Goal: Task Accomplishment & Management: Use online tool/utility

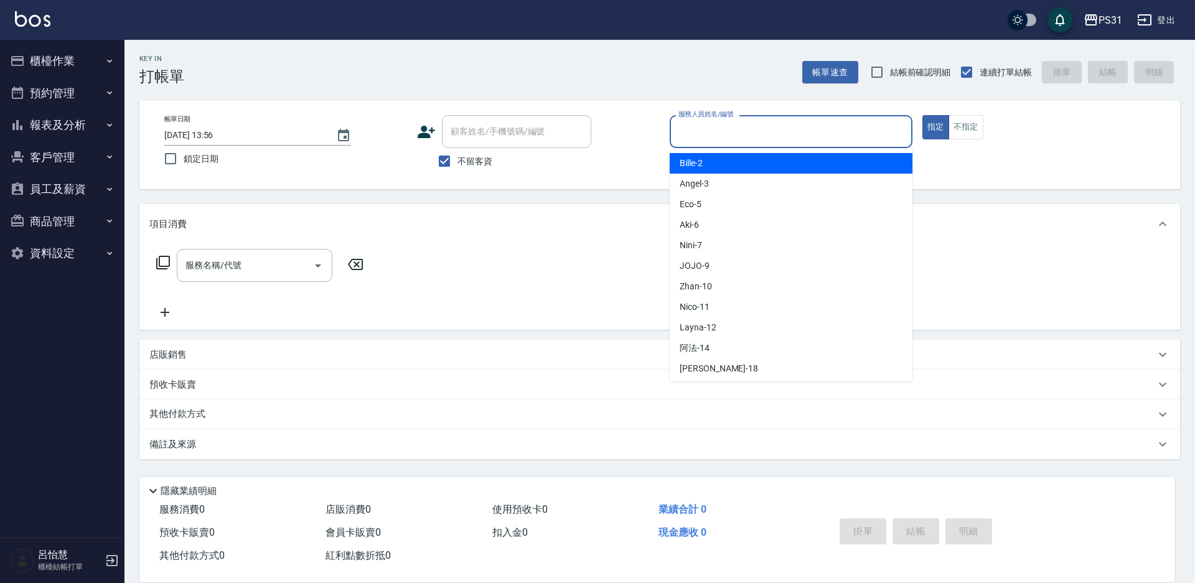
click at [771, 132] on input "服務人員姓名/編號" at bounding box center [792, 132] width 232 height 22
type input "Nico-11"
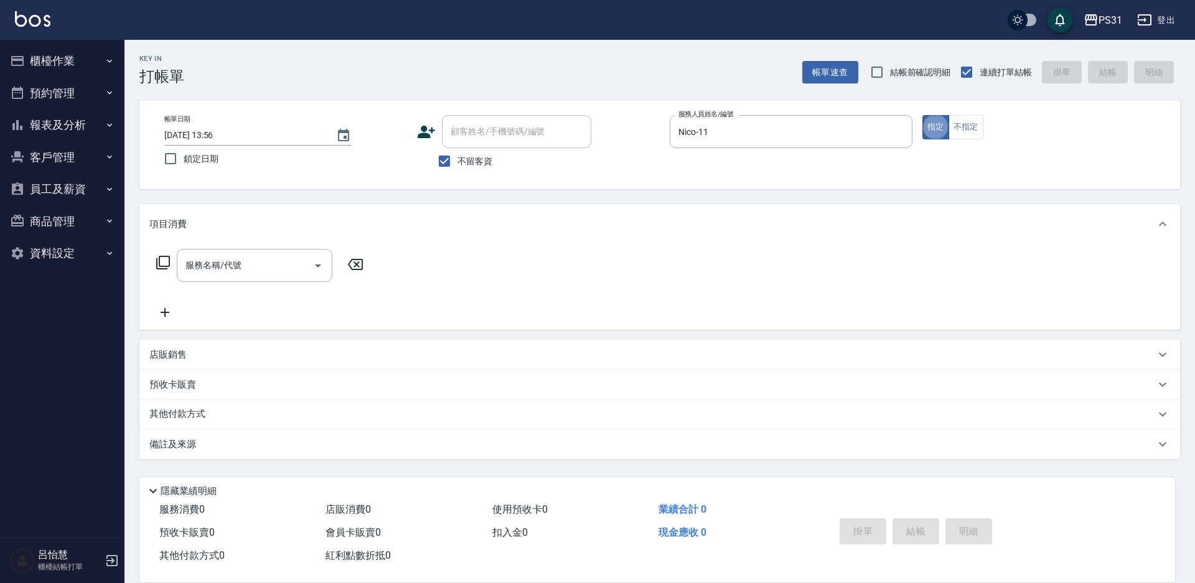
type button "true"
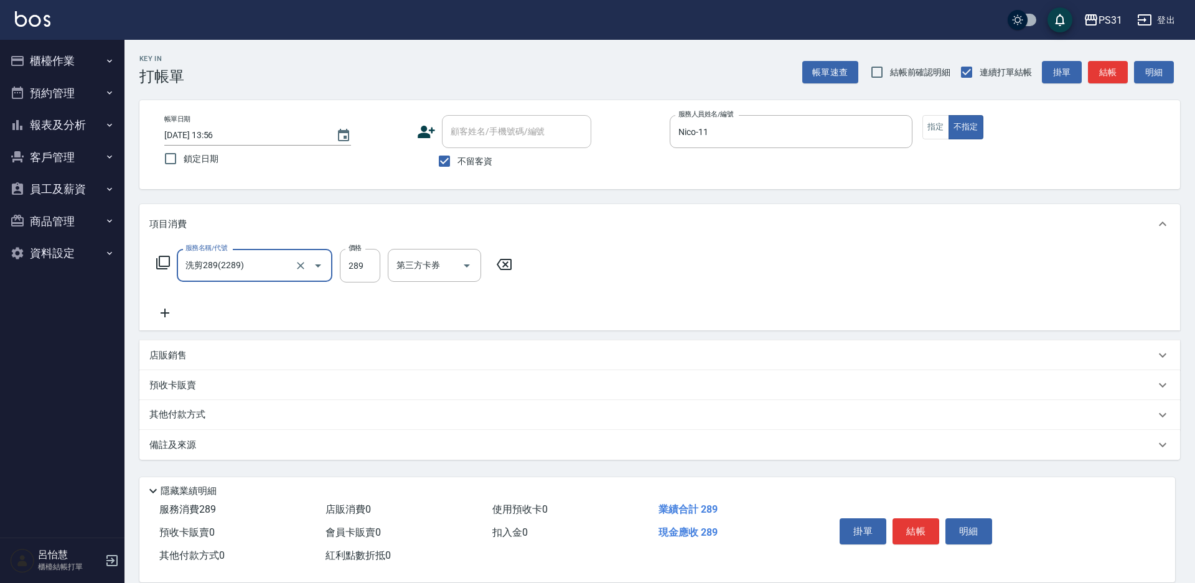
type input "洗剪289(2289)"
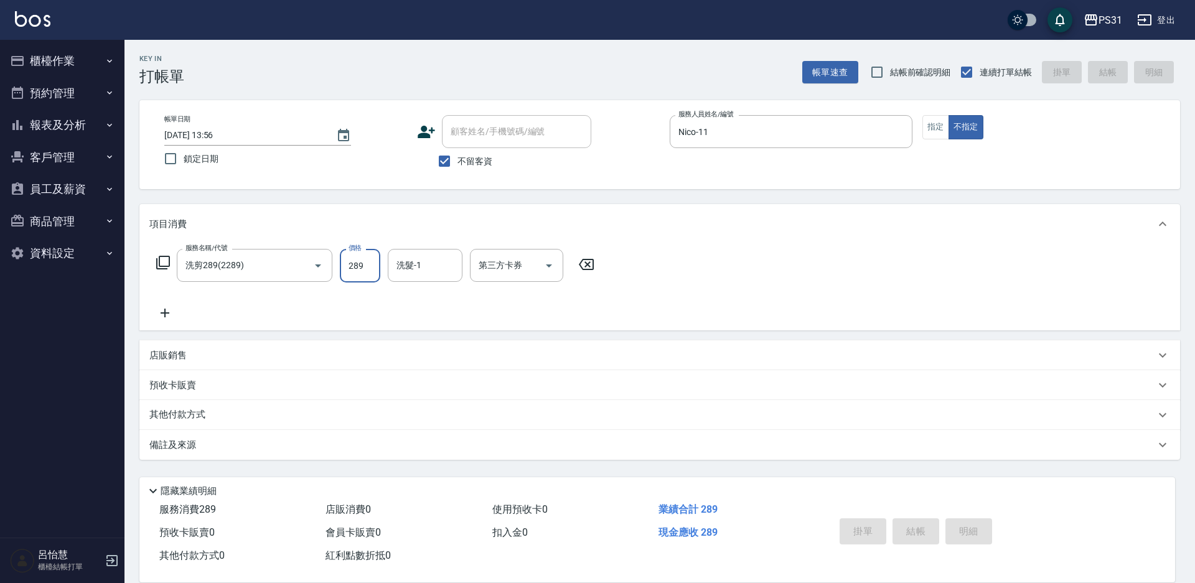
type input "2025/09/14 13:57"
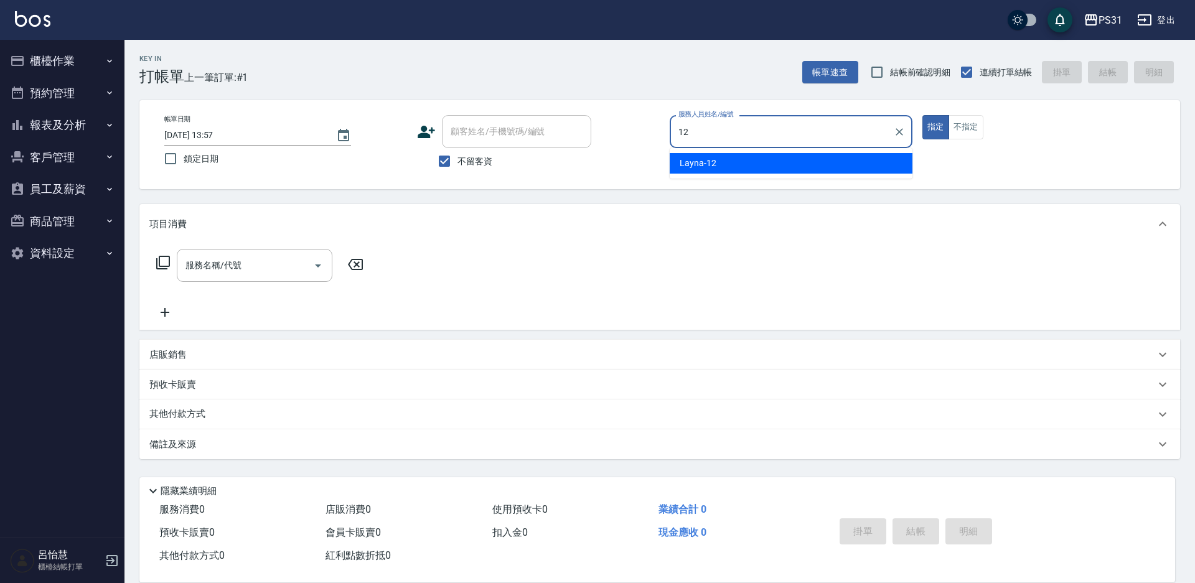
type input "Layna-12"
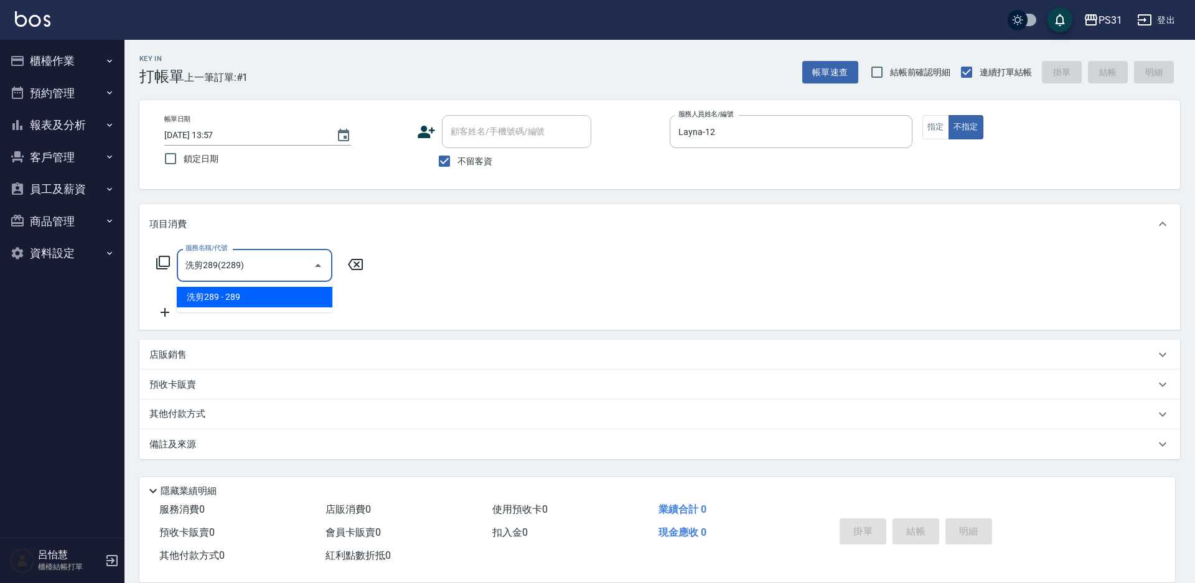
type input "洗剪289(2289)"
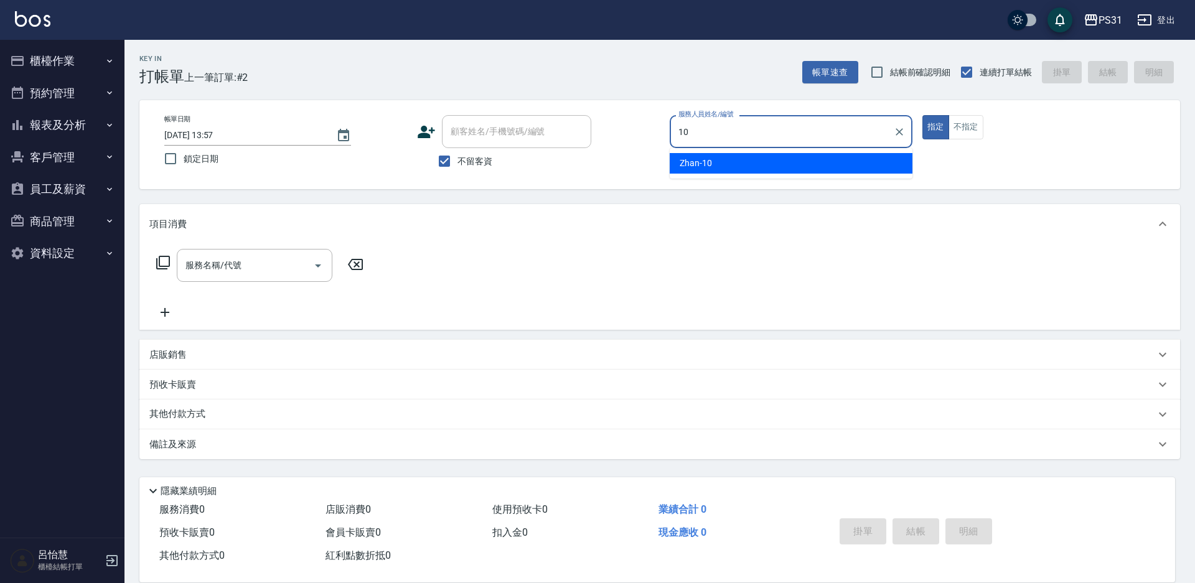
type input "Zhan-10"
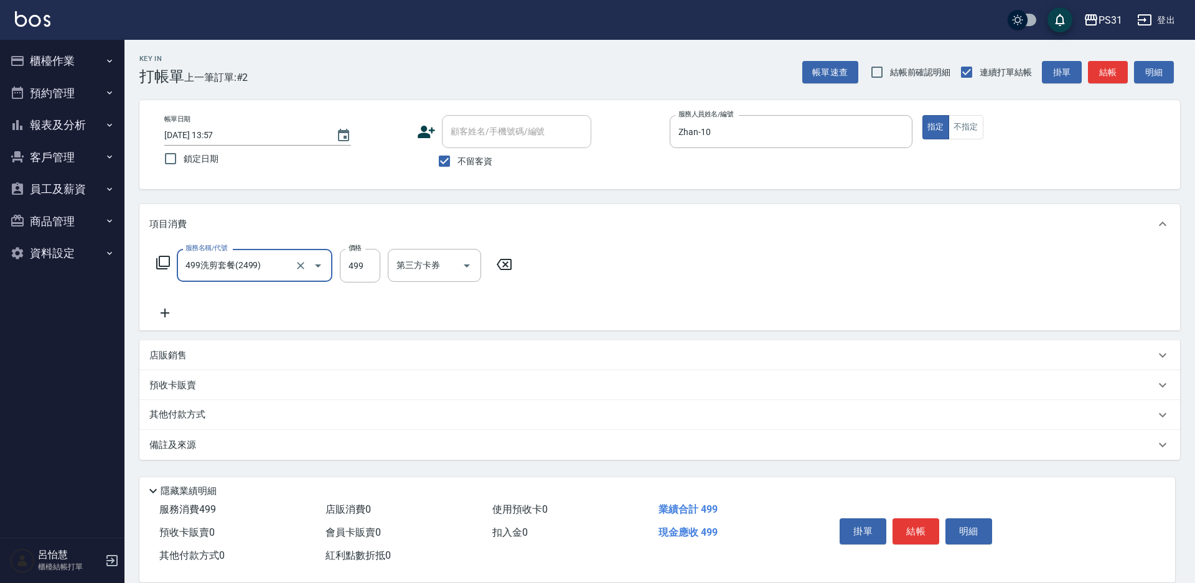
type input "499洗剪套餐(2499)"
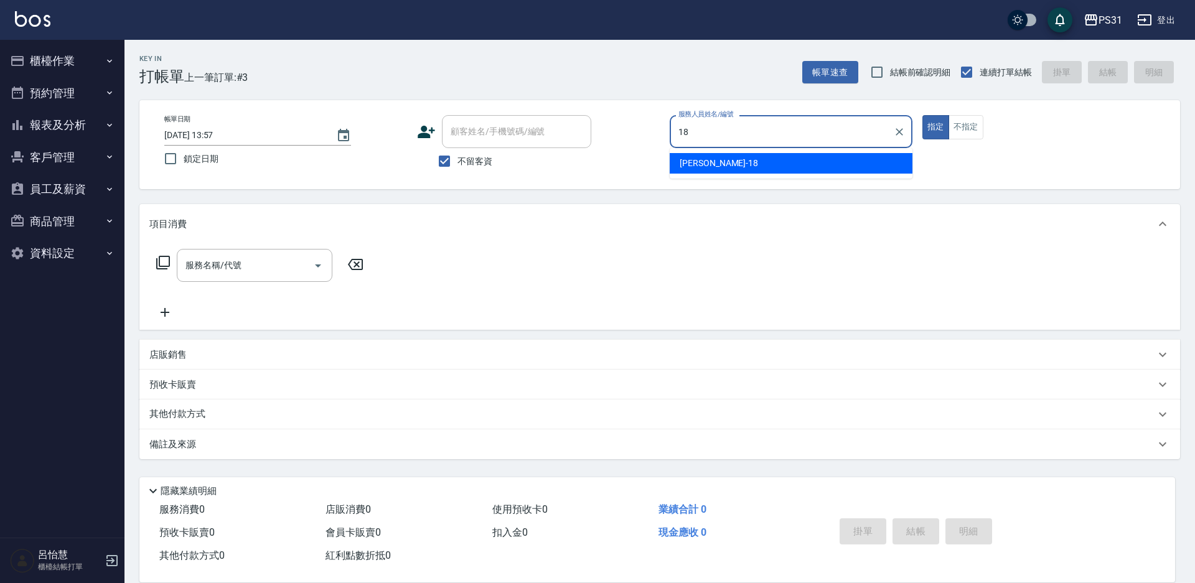
type input "Rita-18"
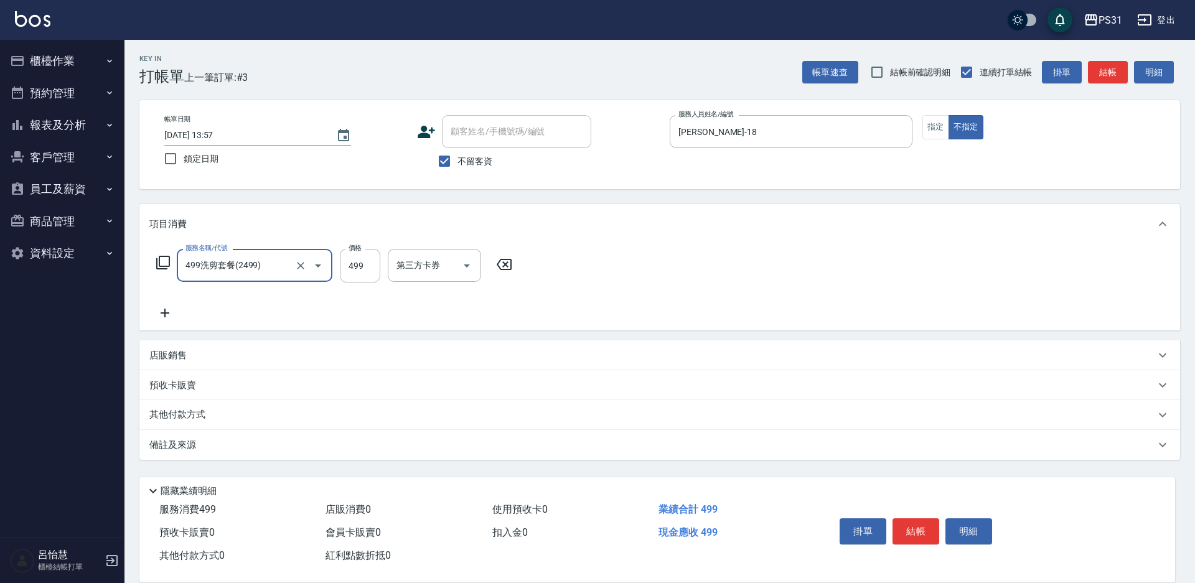
type input "499洗剪套餐(2499)"
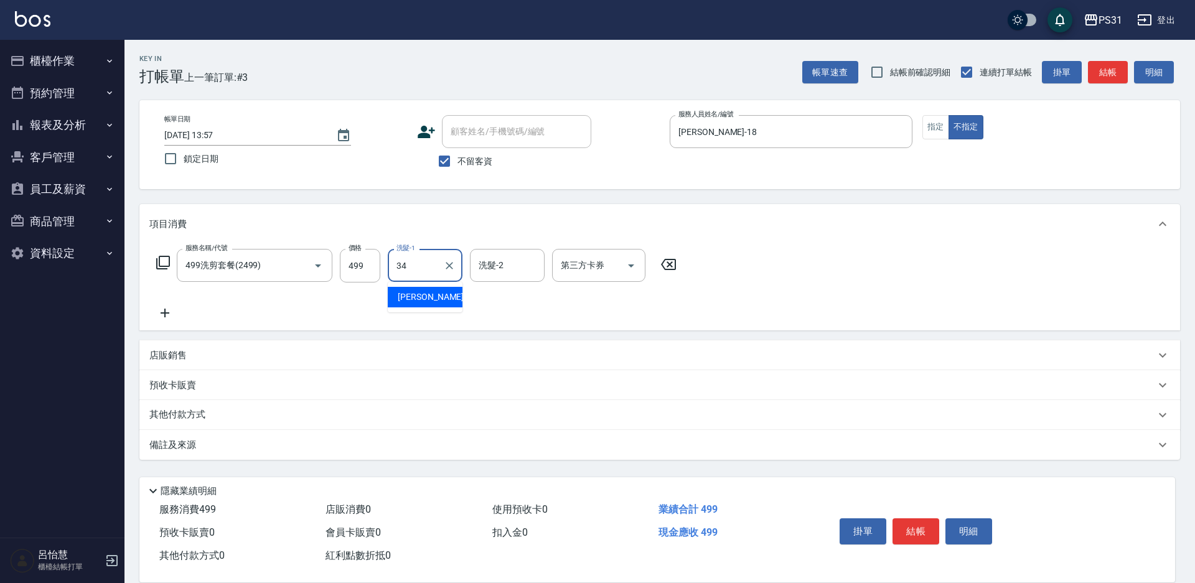
type input "鈺欣-34"
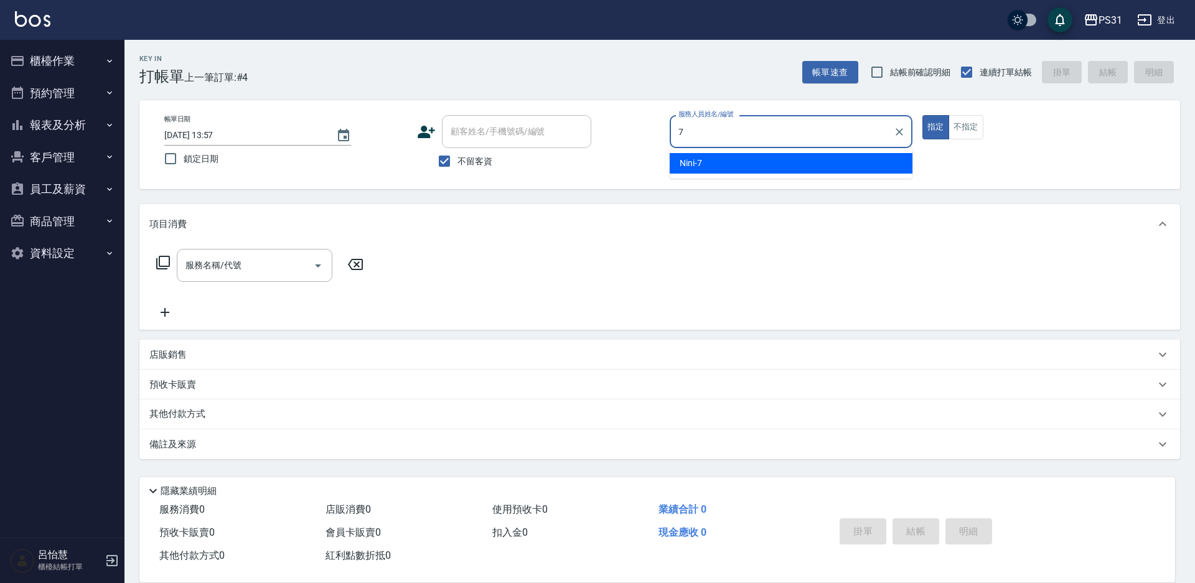
type input "Nini-7"
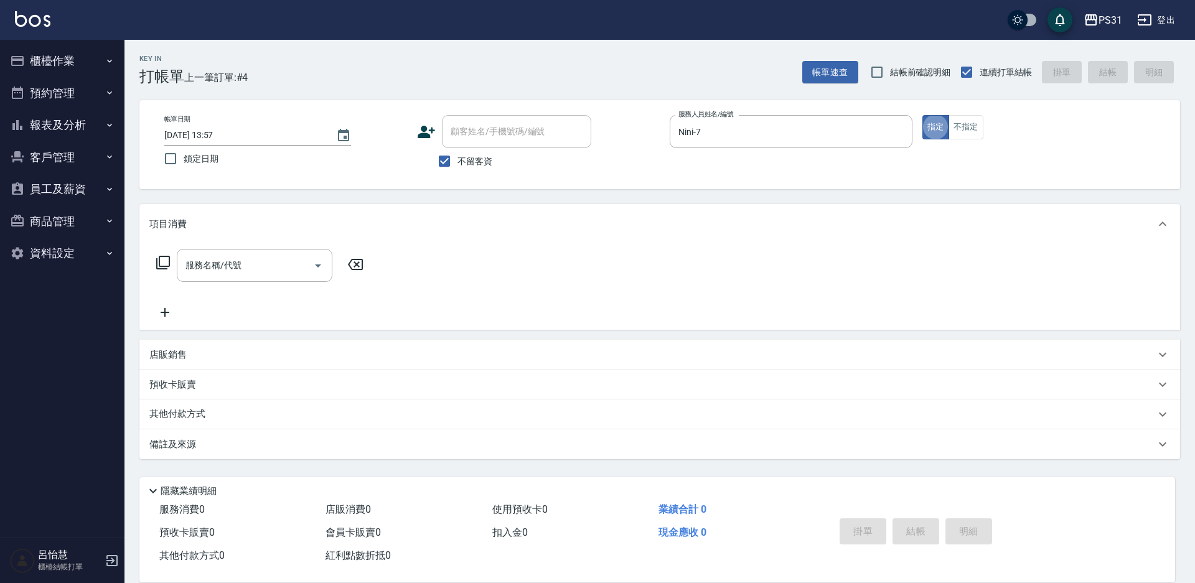
click at [184, 347] on div "店販銷售" at bounding box center [659, 355] width 1041 height 30
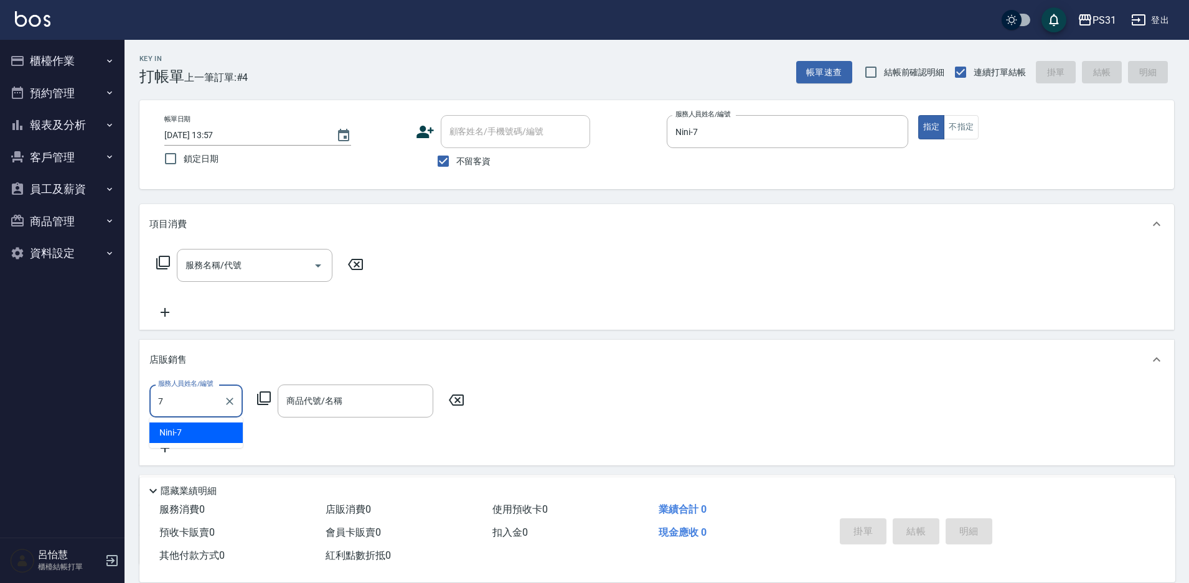
type input "Nini-7"
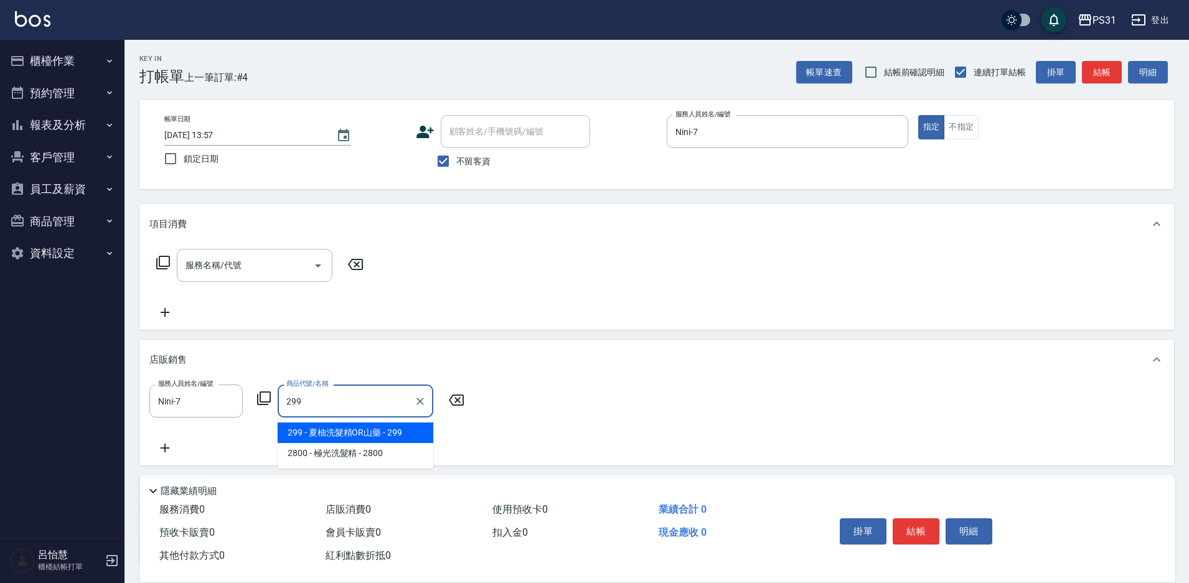
type input "夏柚洗髮精OR山藥"
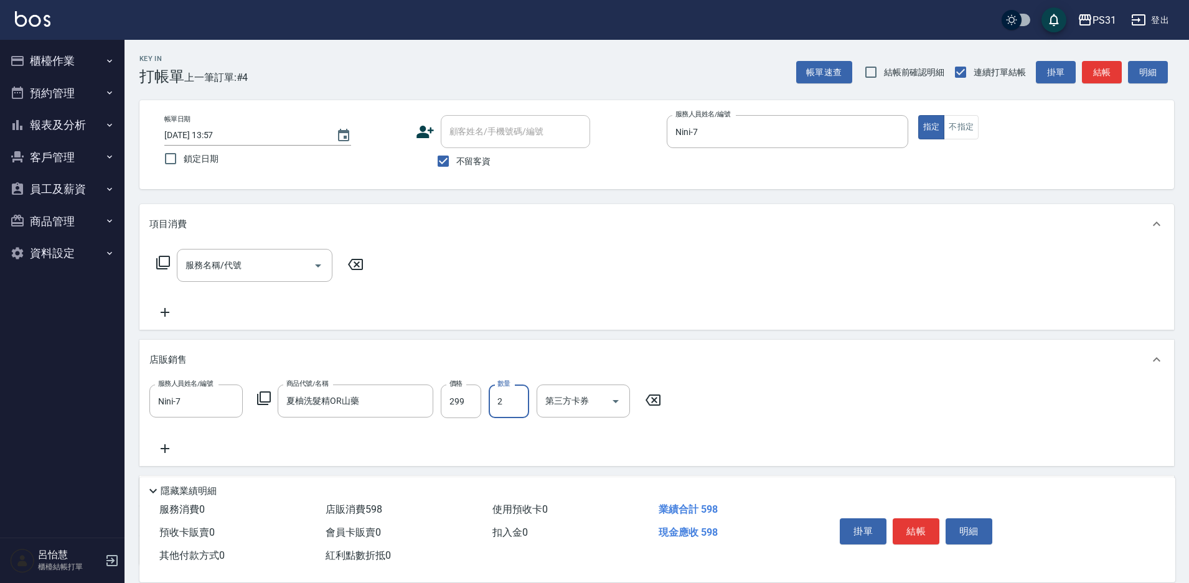
type input "2"
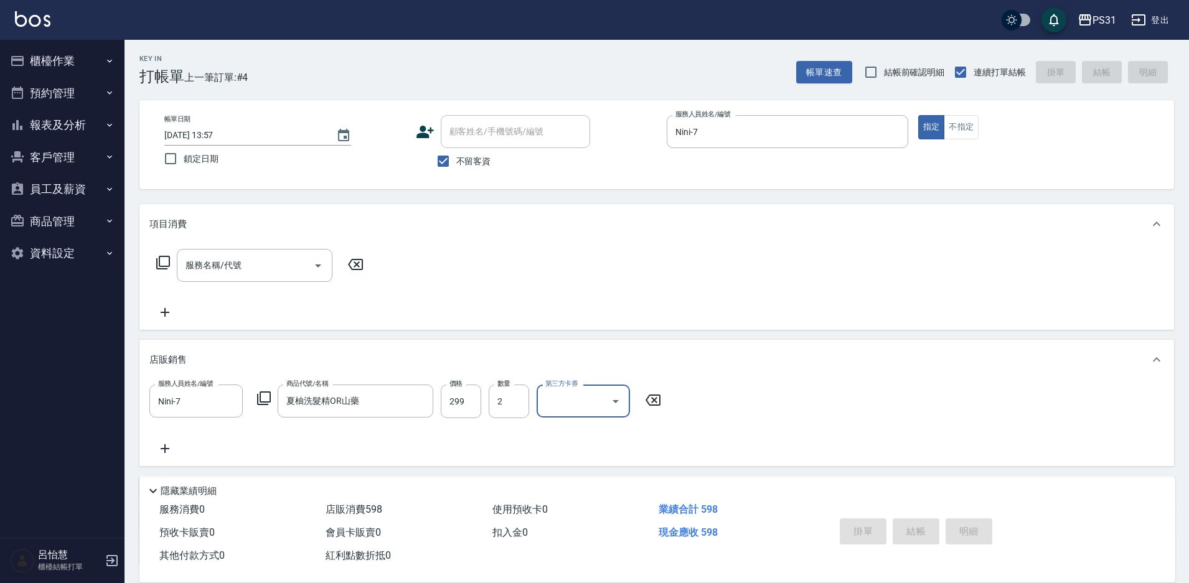
type input "2025/09/14 13:58"
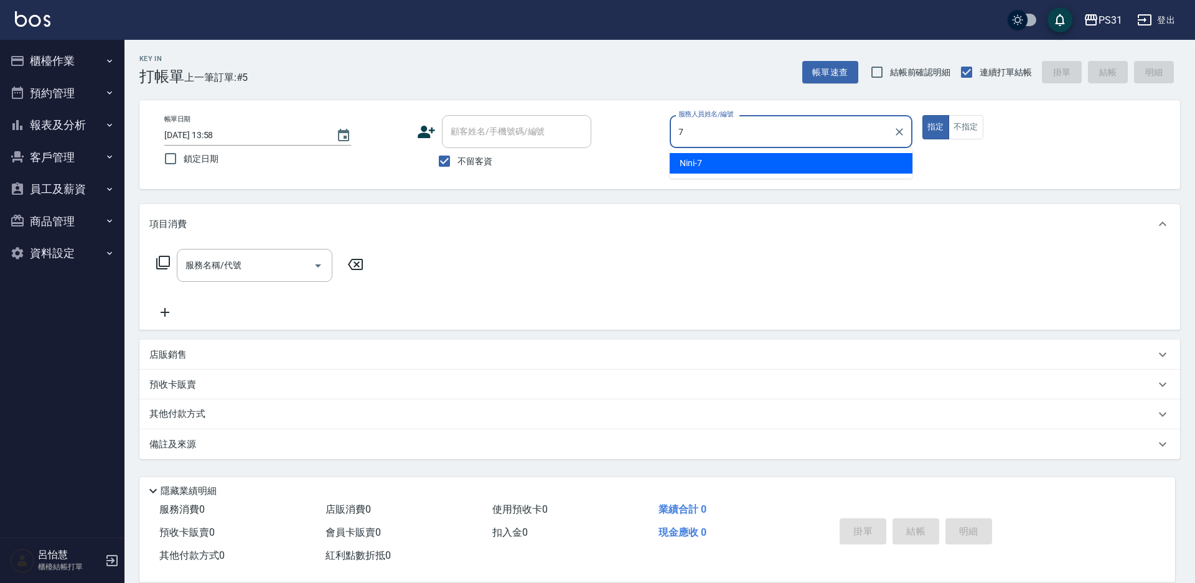
type input "Nini-7"
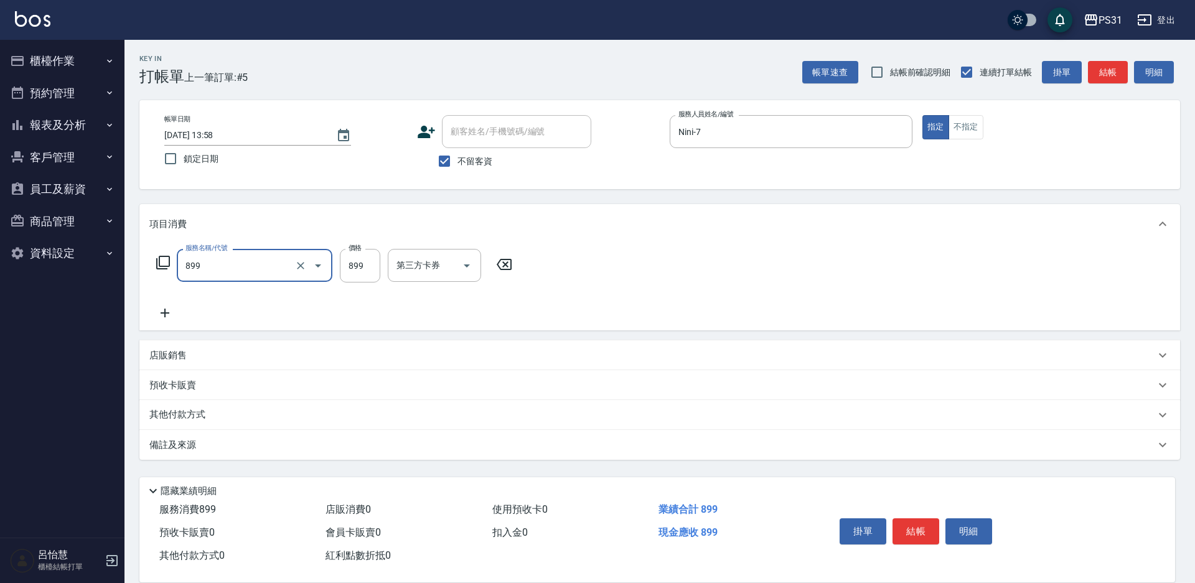
type input "899洗剪套餐(899)"
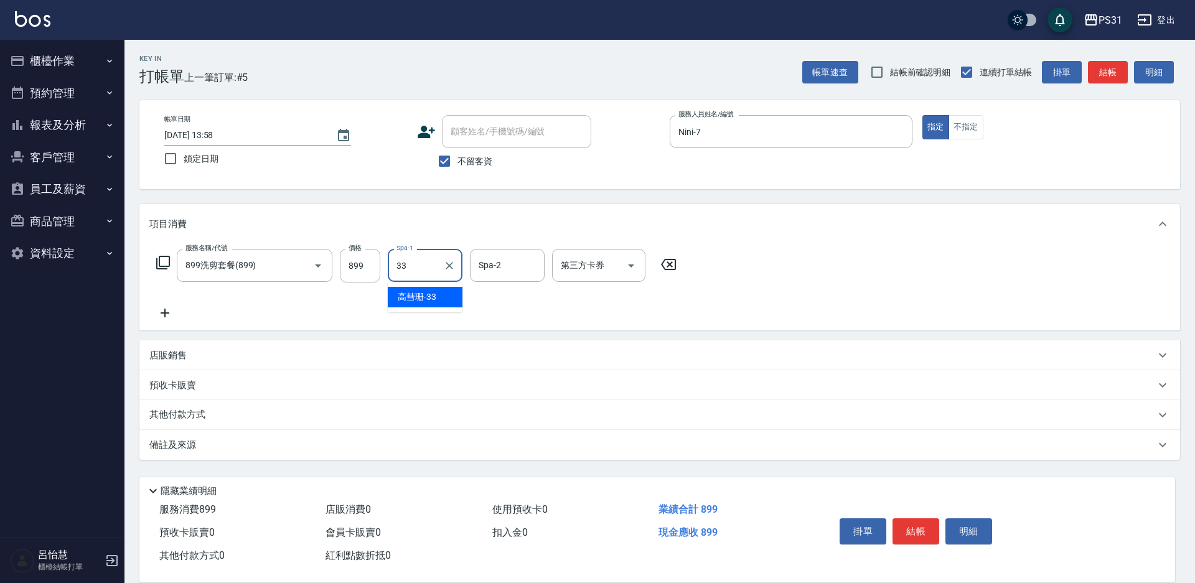
type input "高彗珊-33"
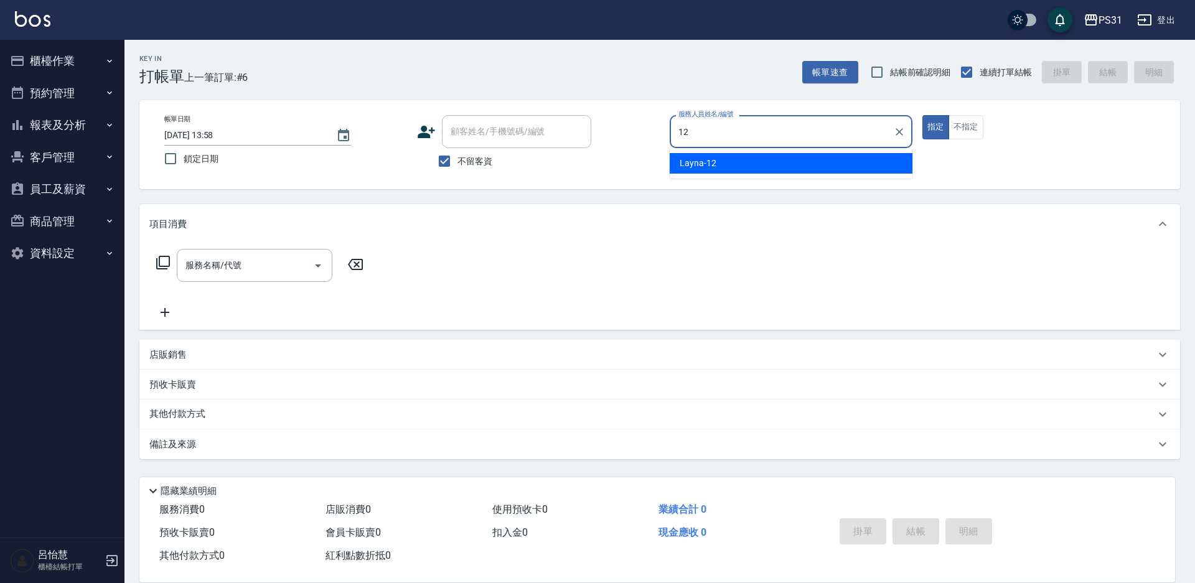
type input "Layna-12"
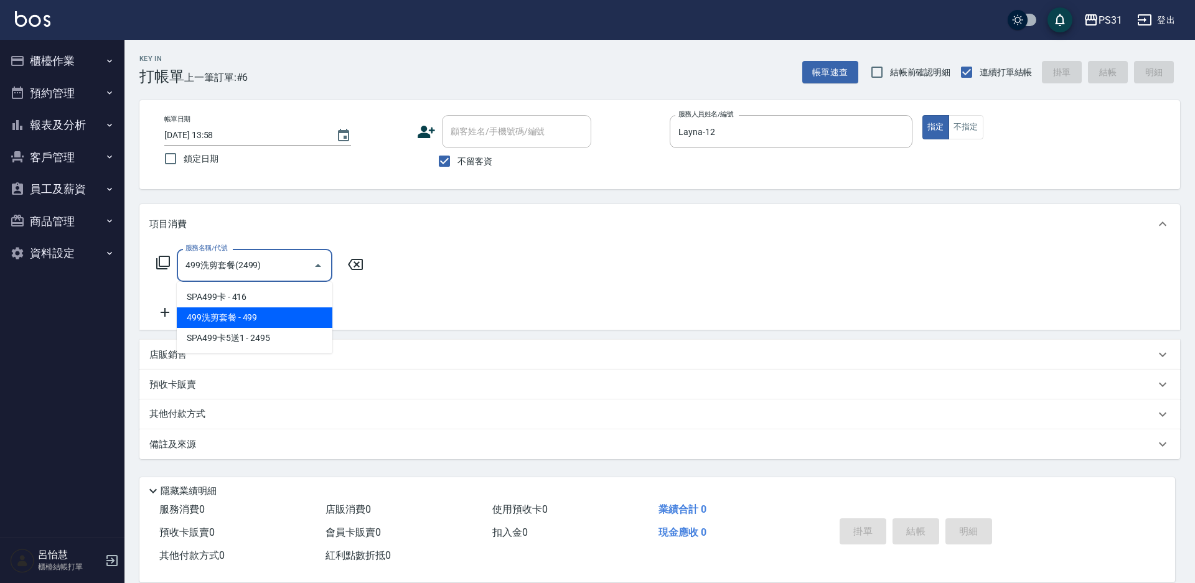
type input "499洗剪套餐(2499)"
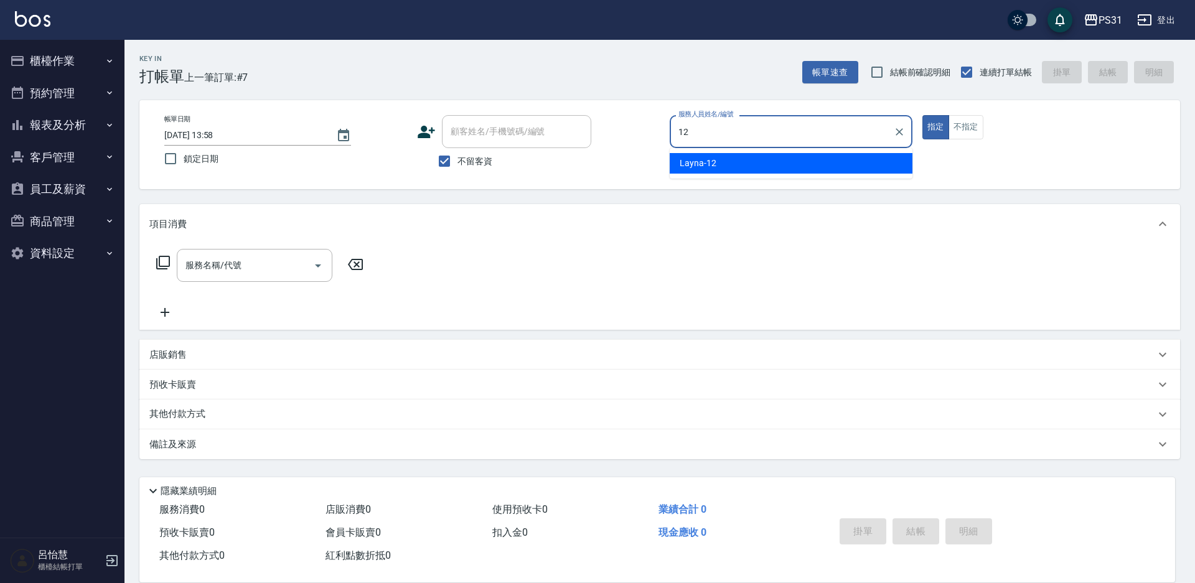
type input "Layna-12"
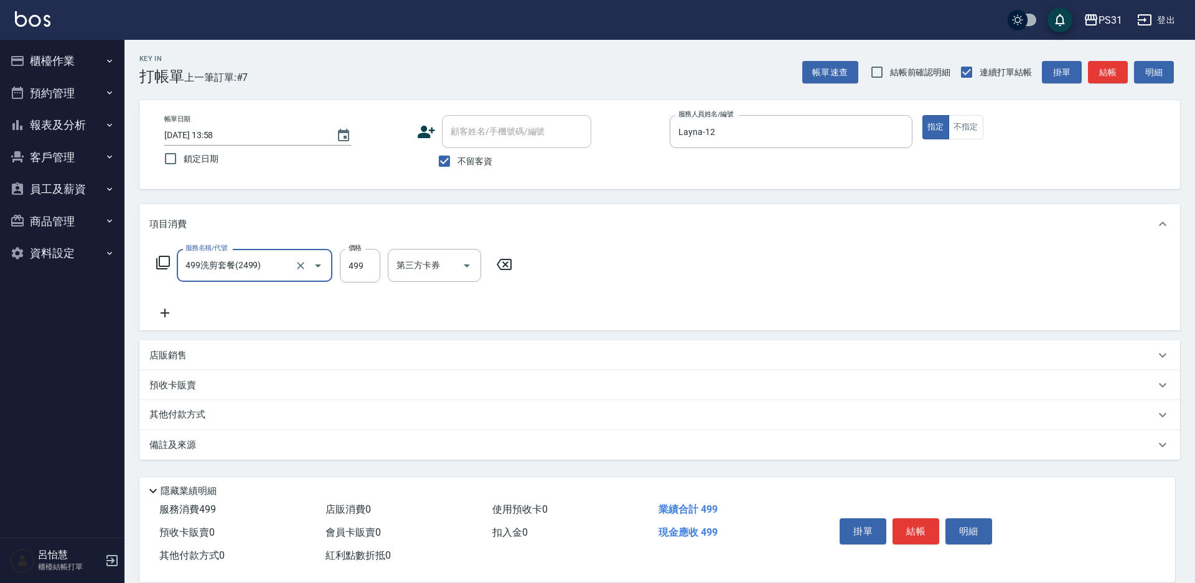
type input "499洗剪套餐(2499)"
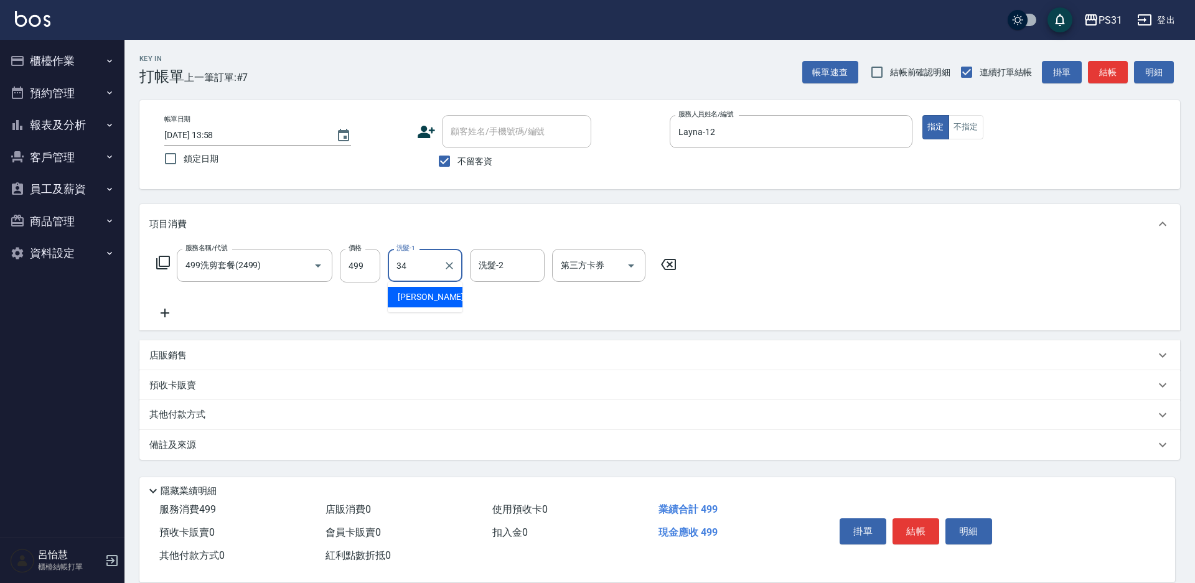
type input "鈺欣-34"
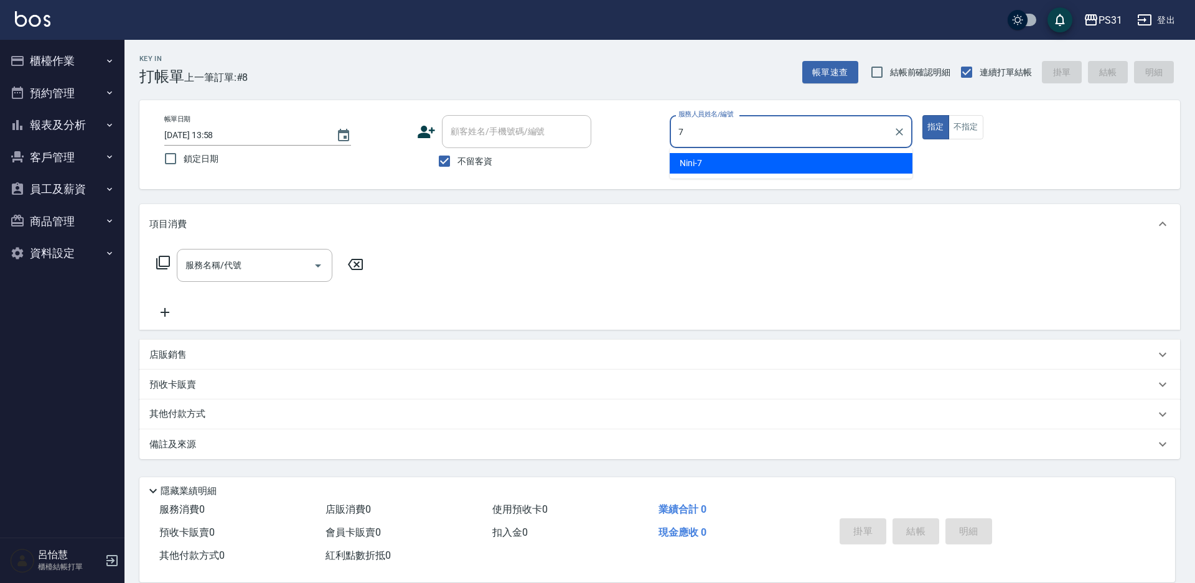
type input "Nini-7"
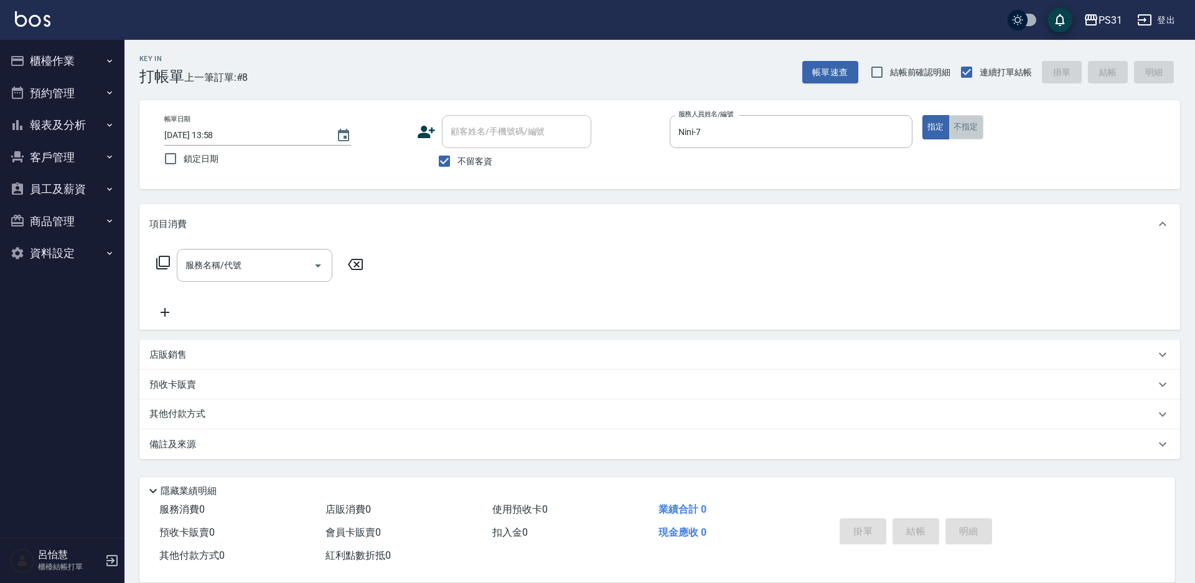
click at [955, 129] on button "不指定" at bounding box center [966, 127] width 35 height 24
type button "false"
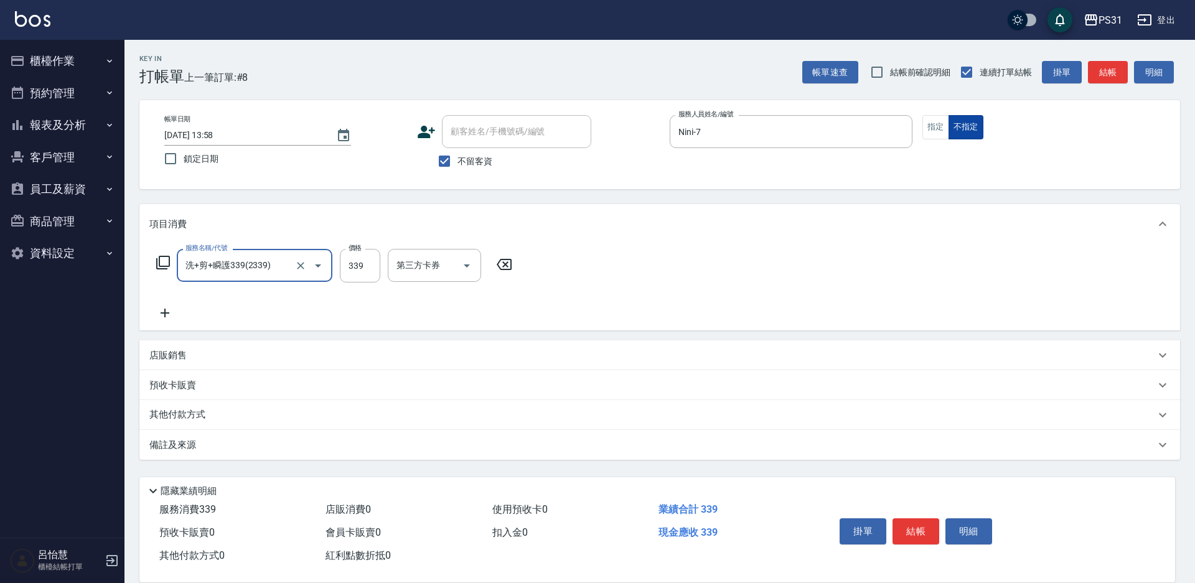
type input "洗+剪+瞬護339(2339)"
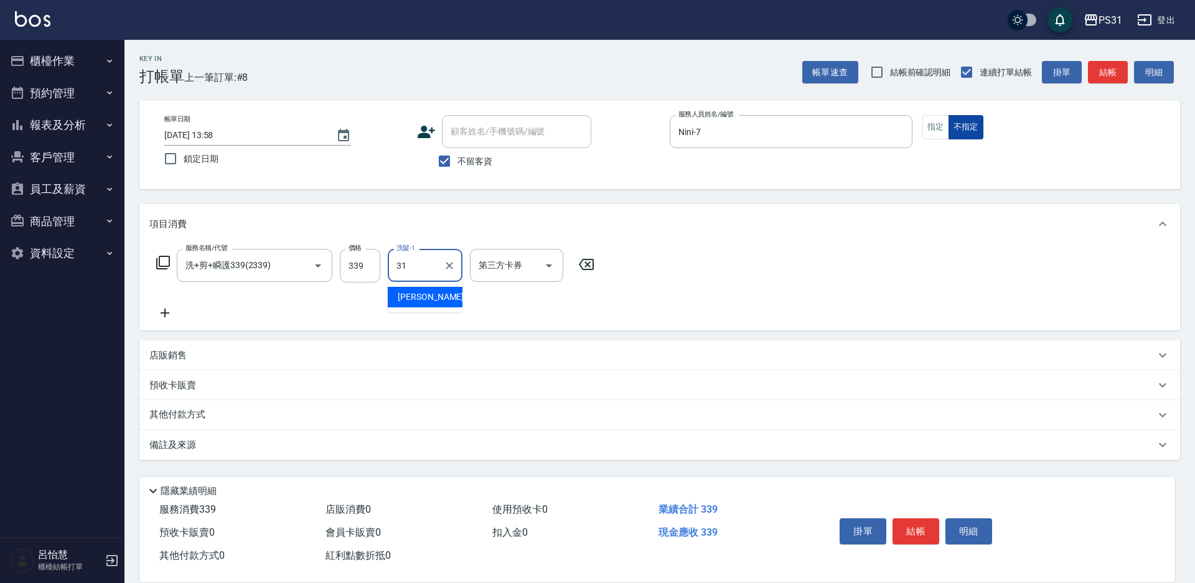
type input "何宜柔-31"
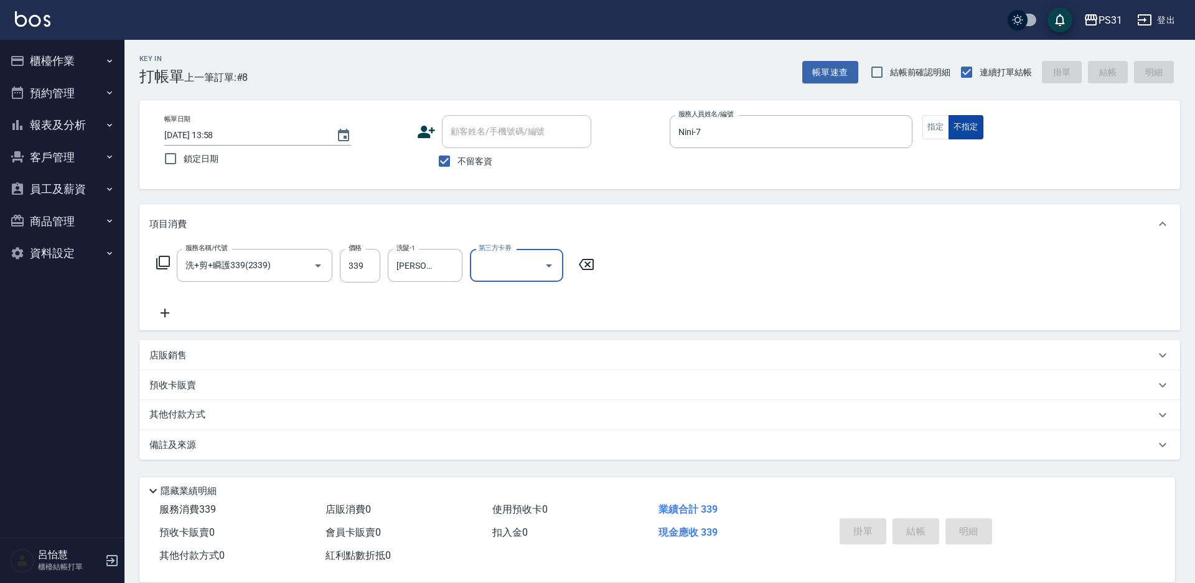
type input "2025/09/14 13:59"
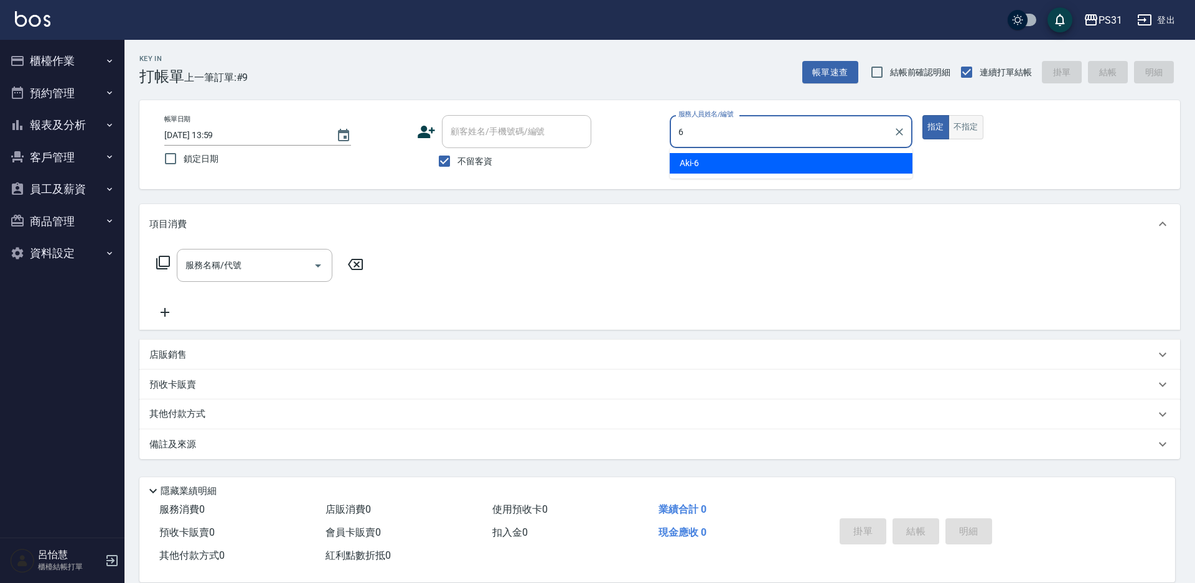
type input "Aki-6"
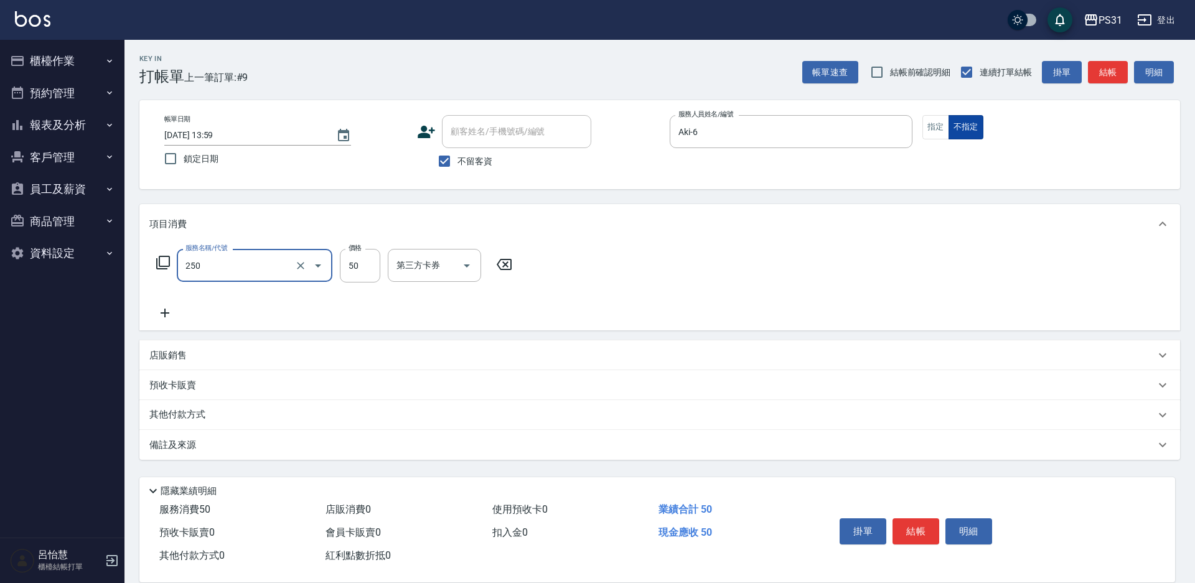
type input "剪瀏海(250)"
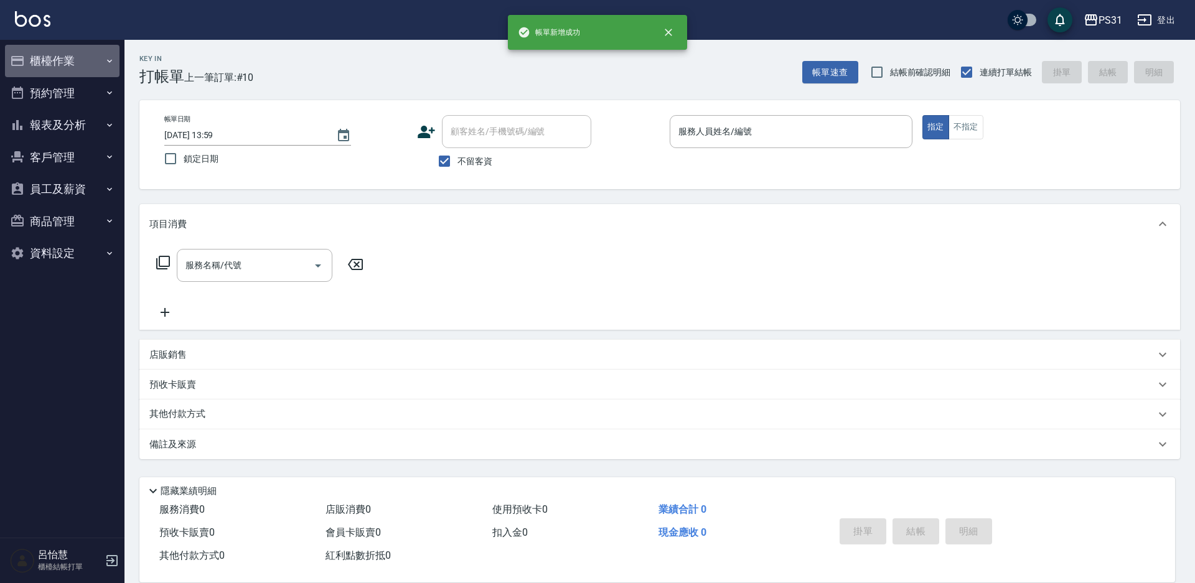
click at [52, 53] on button "櫃檯作業" at bounding box center [62, 61] width 115 height 32
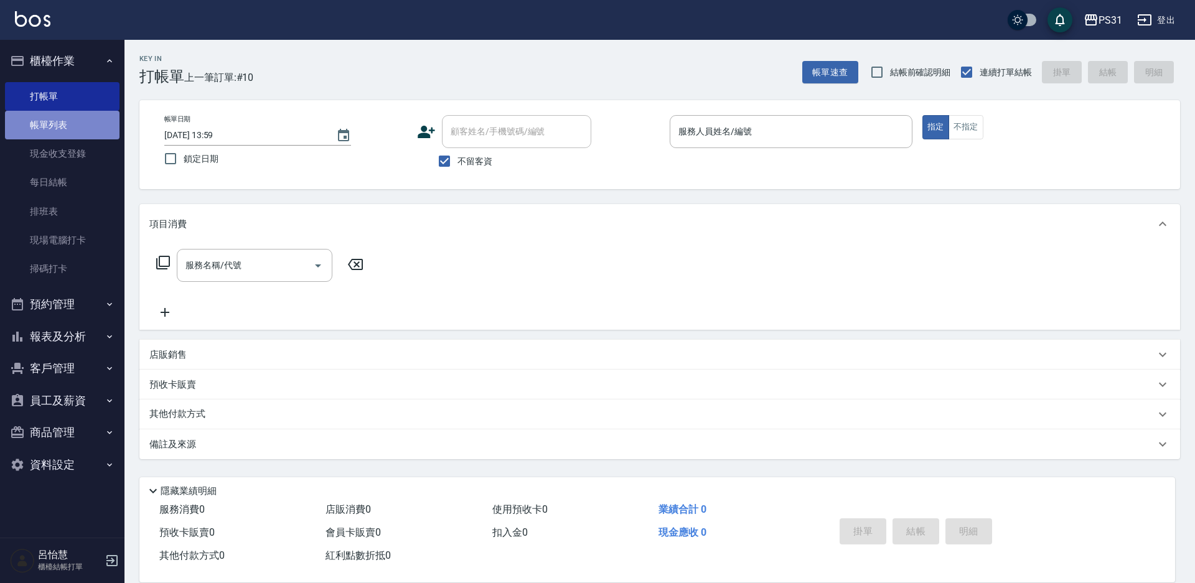
click at [90, 128] on link "帳單列表" at bounding box center [62, 125] width 115 height 29
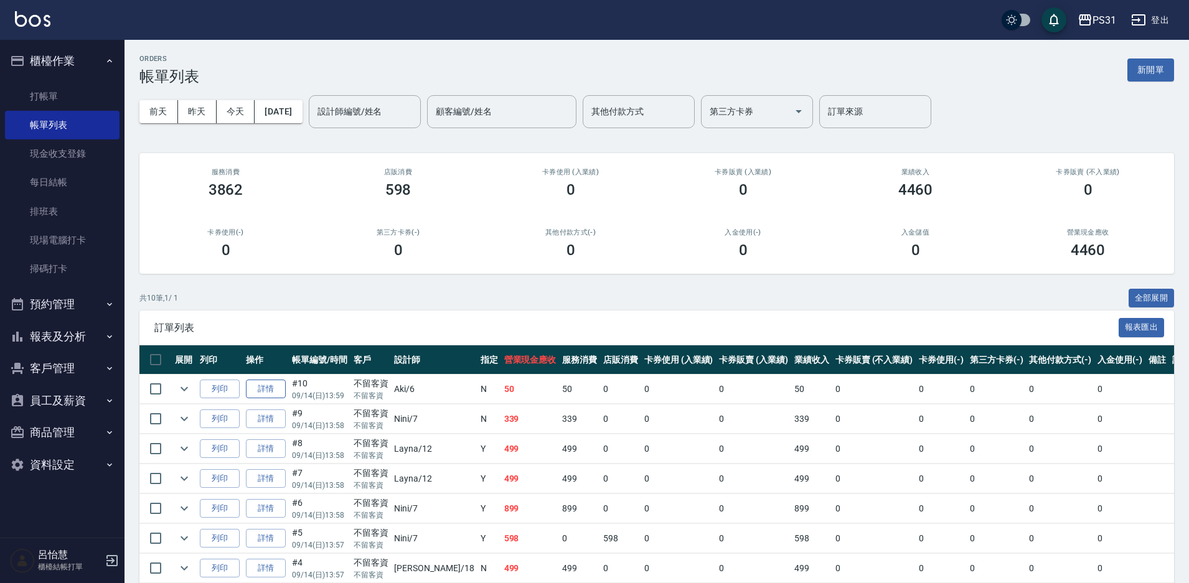
click at [277, 387] on link "詳情" at bounding box center [266, 389] width 40 height 19
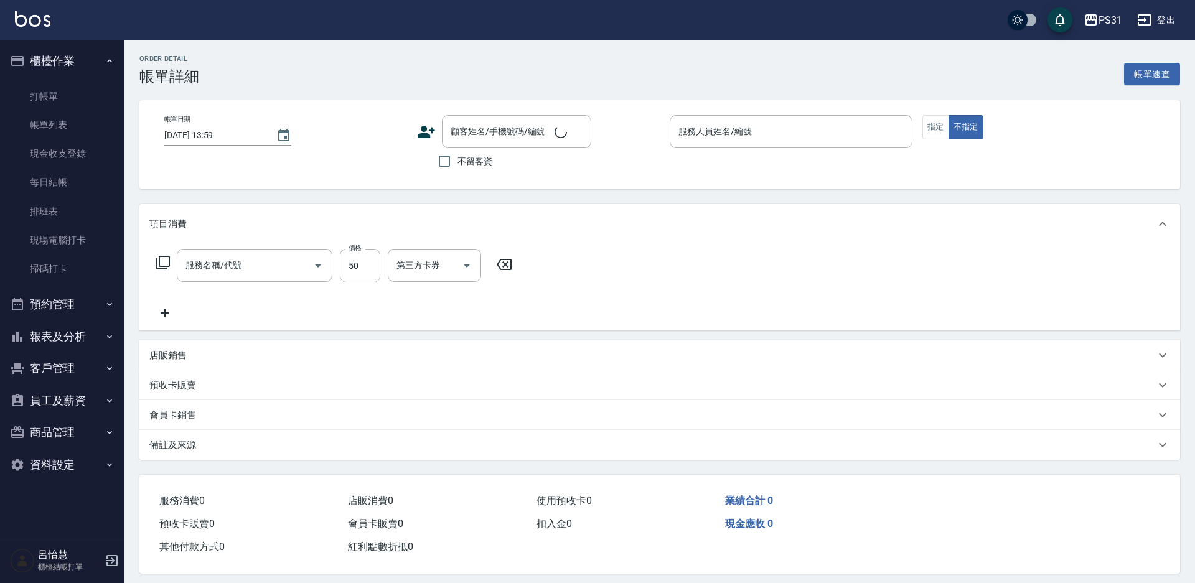
checkbox input "true"
type input "Aki-6"
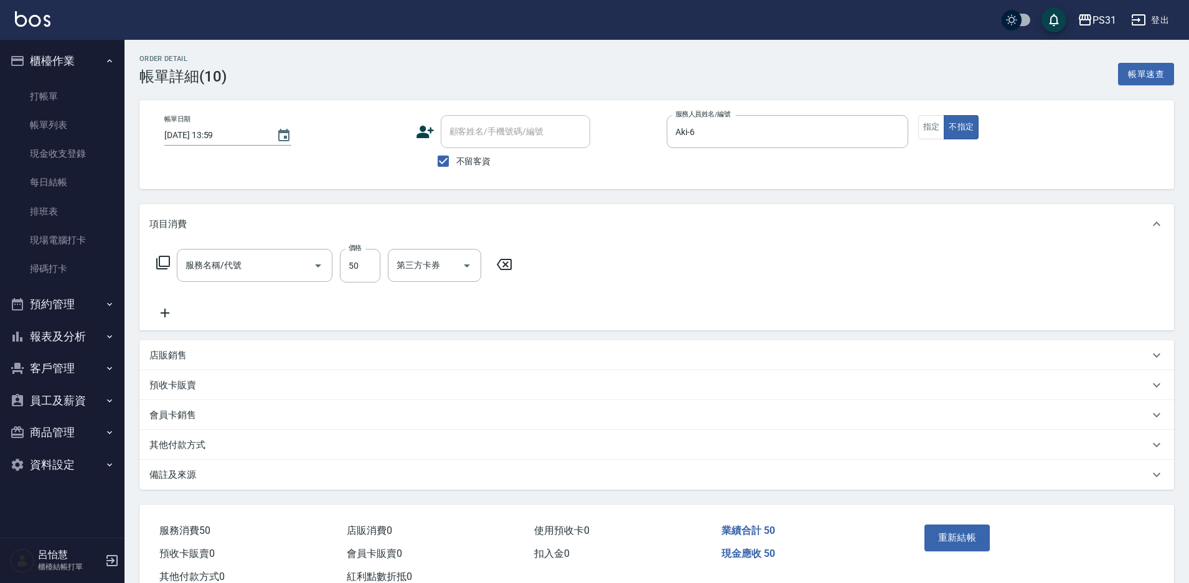
type input "剪瀏海(250)"
click at [248, 270] on input "剪瀏海(250)" at bounding box center [237, 266] width 110 height 22
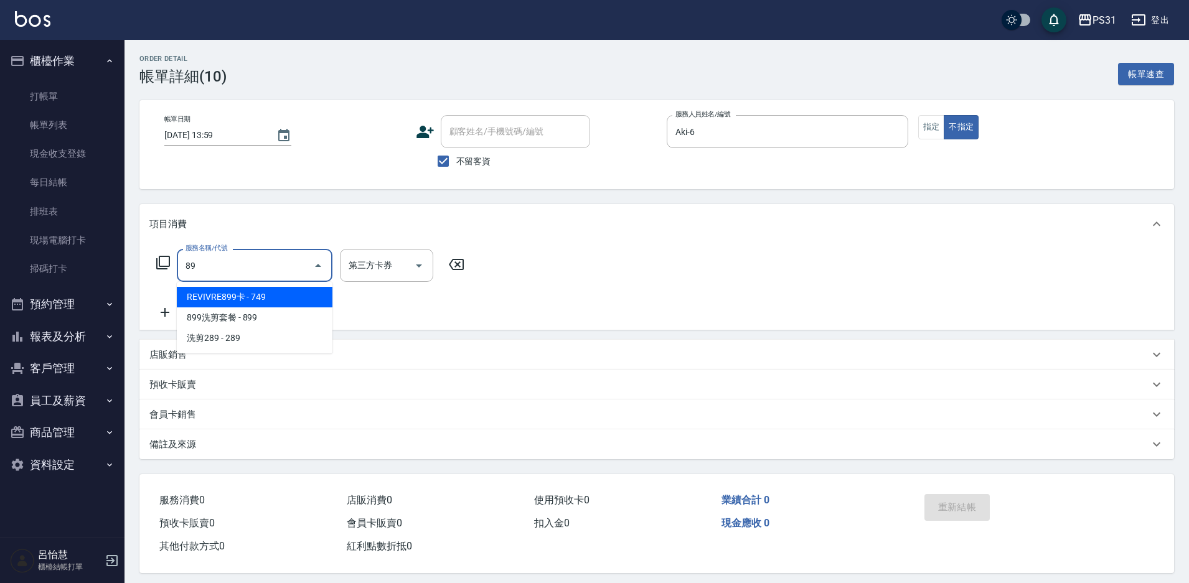
type input "REVIVRE899卡(0089)"
type input "spa卡.護髮卡"
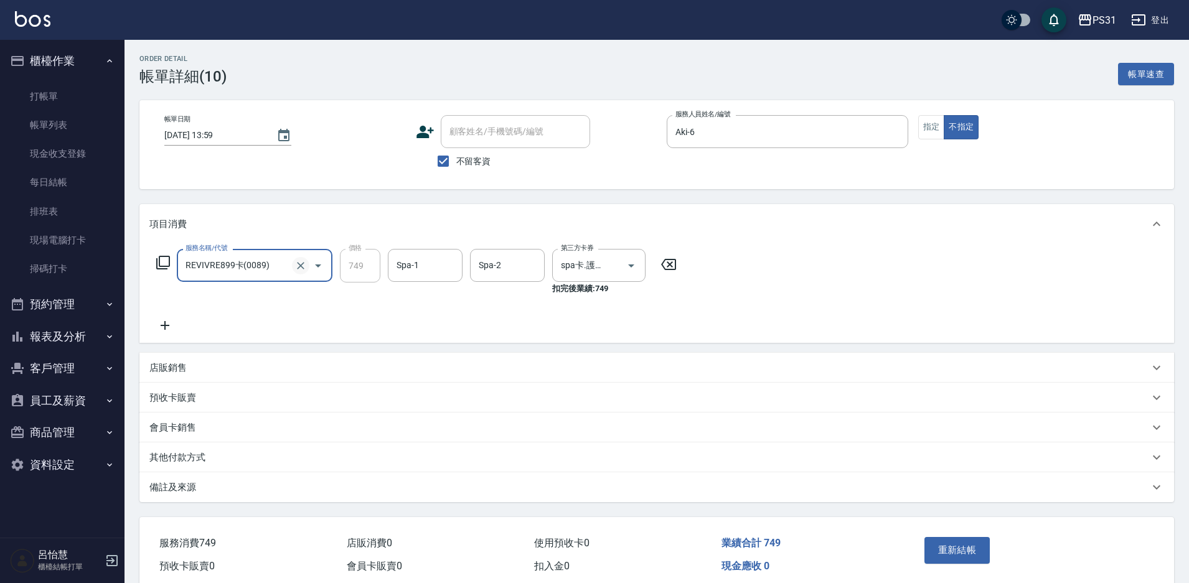
click at [296, 268] on icon "Clear" at bounding box center [300, 266] width 12 height 12
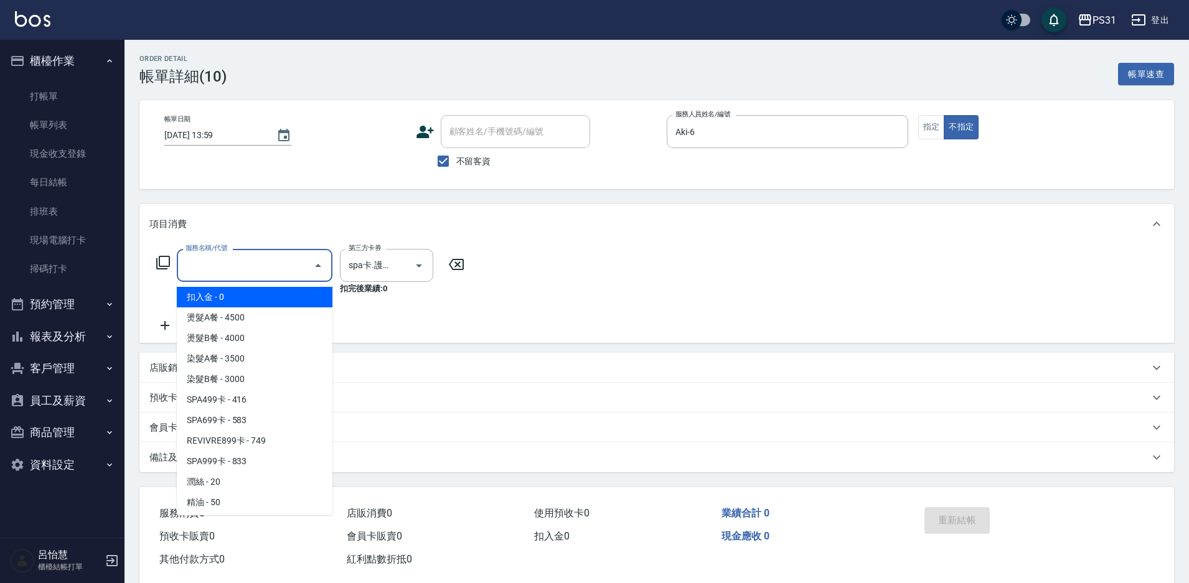
type input "8"
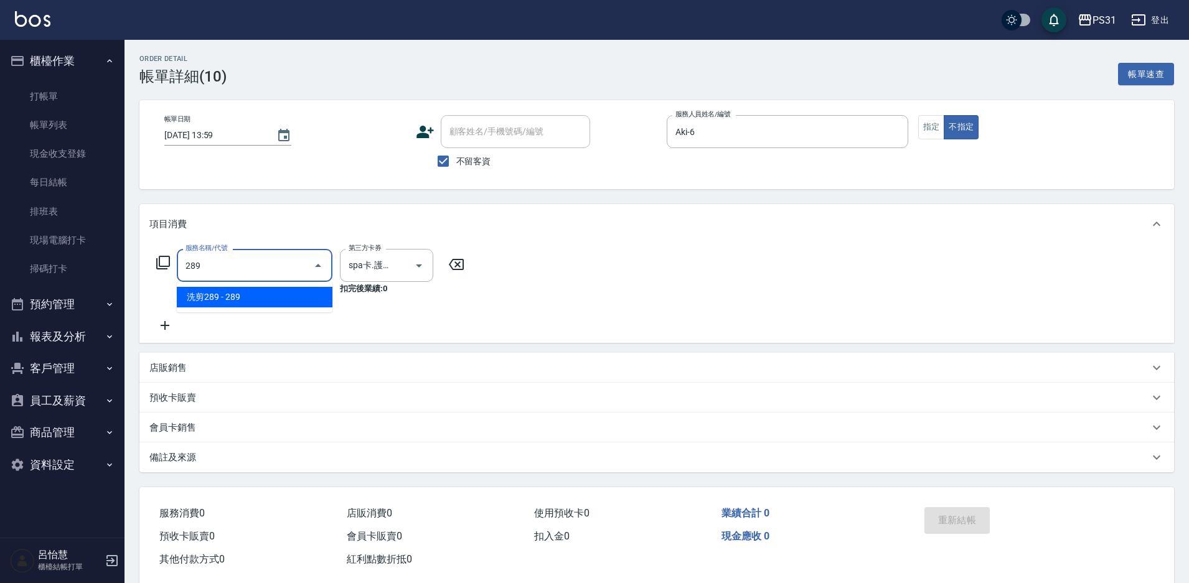
type input "洗剪289(2289)"
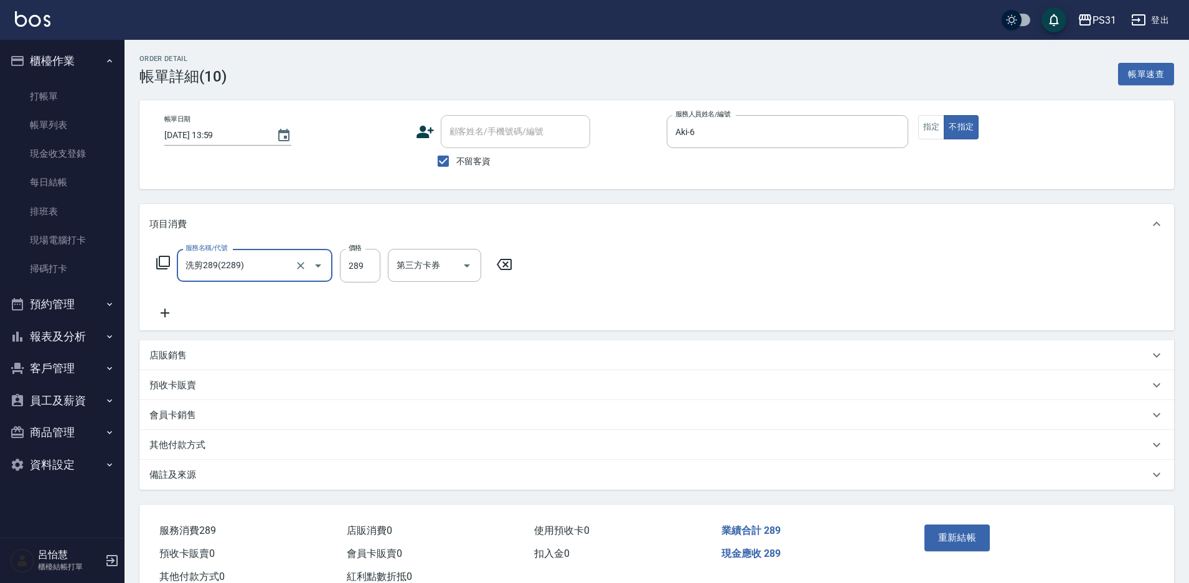
type input "洗剪289(2289)"
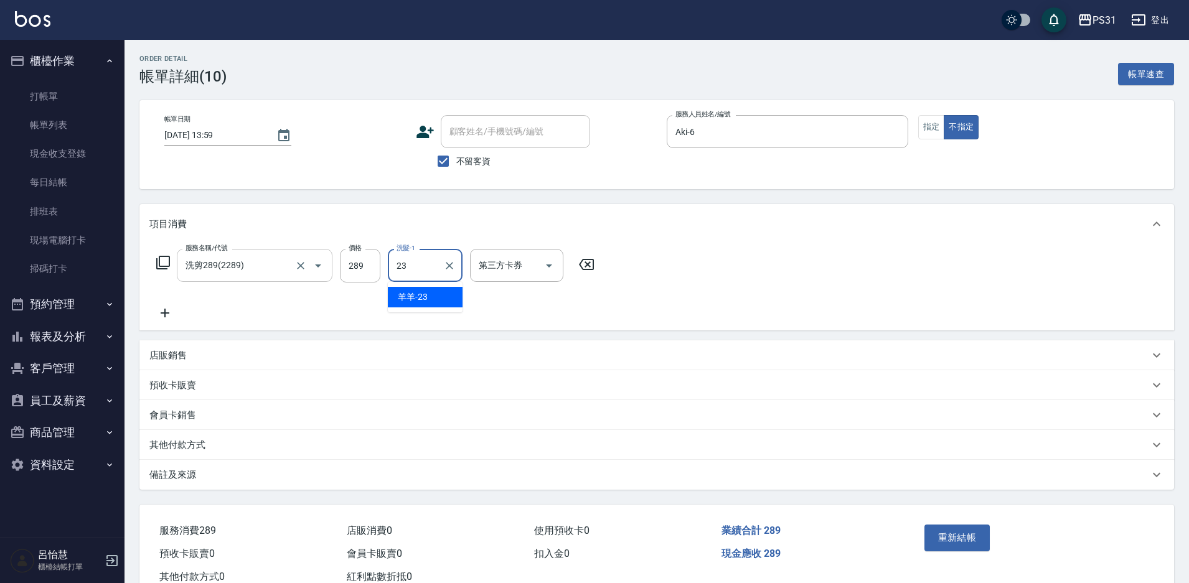
type input "羊羊-23"
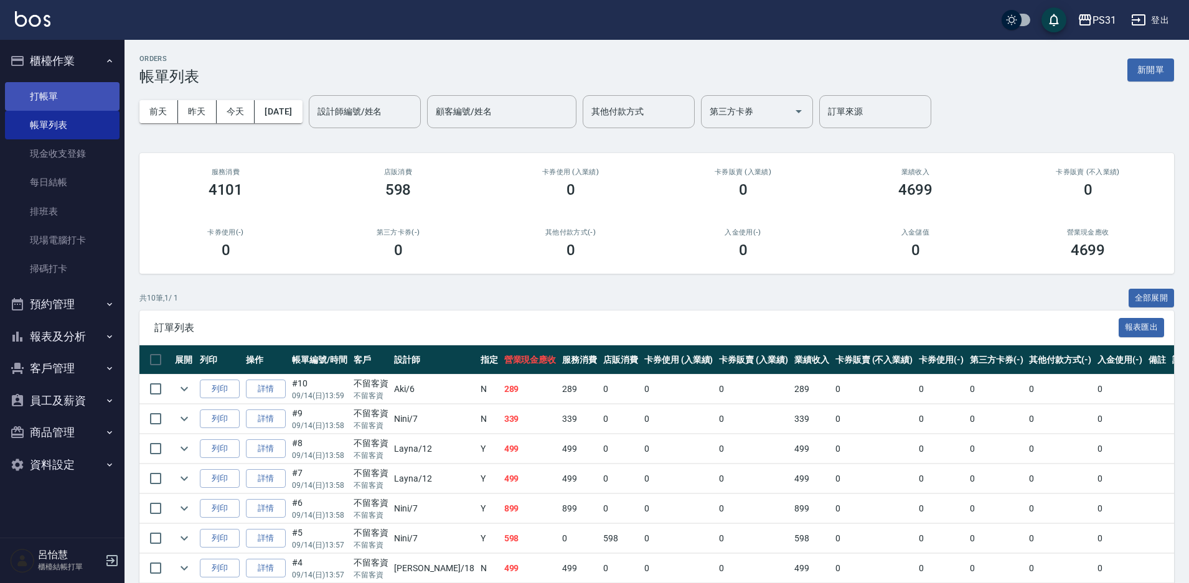
click at [49, 92] on link "打帳單" at bounding box center [62, 96] width 115 height 29
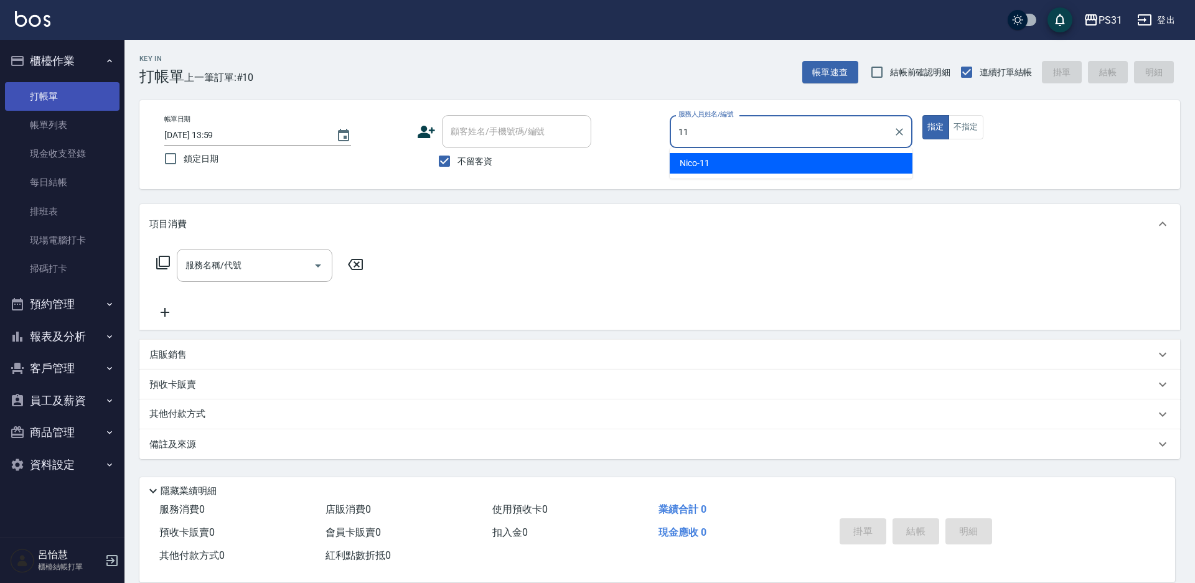
type input "1"
type input "Aki-6"
type button "true"
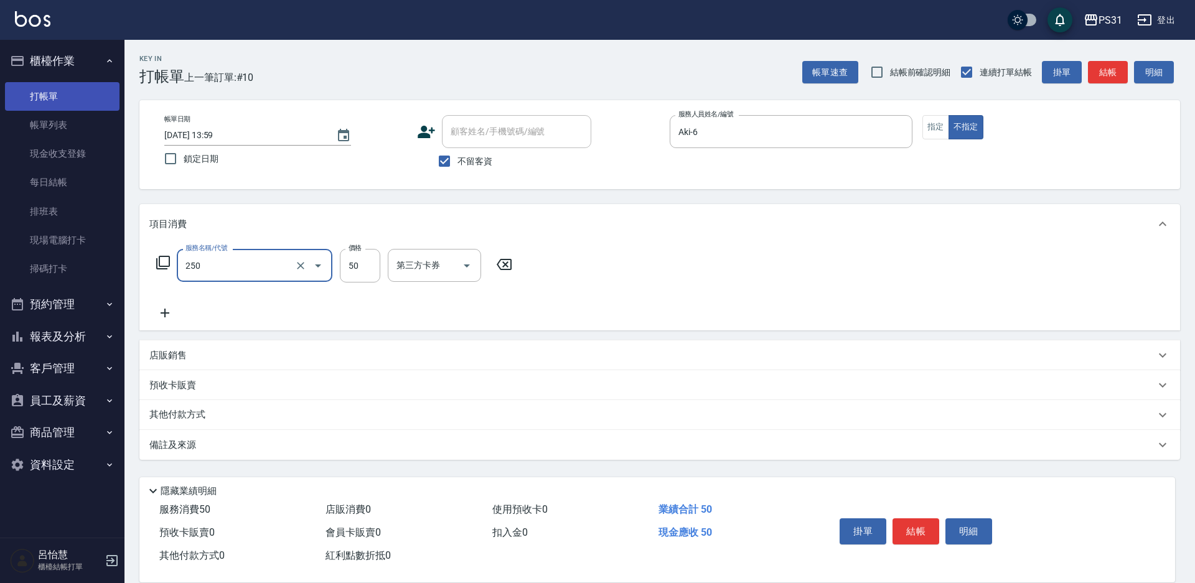
type input "剪瀏海(250)"
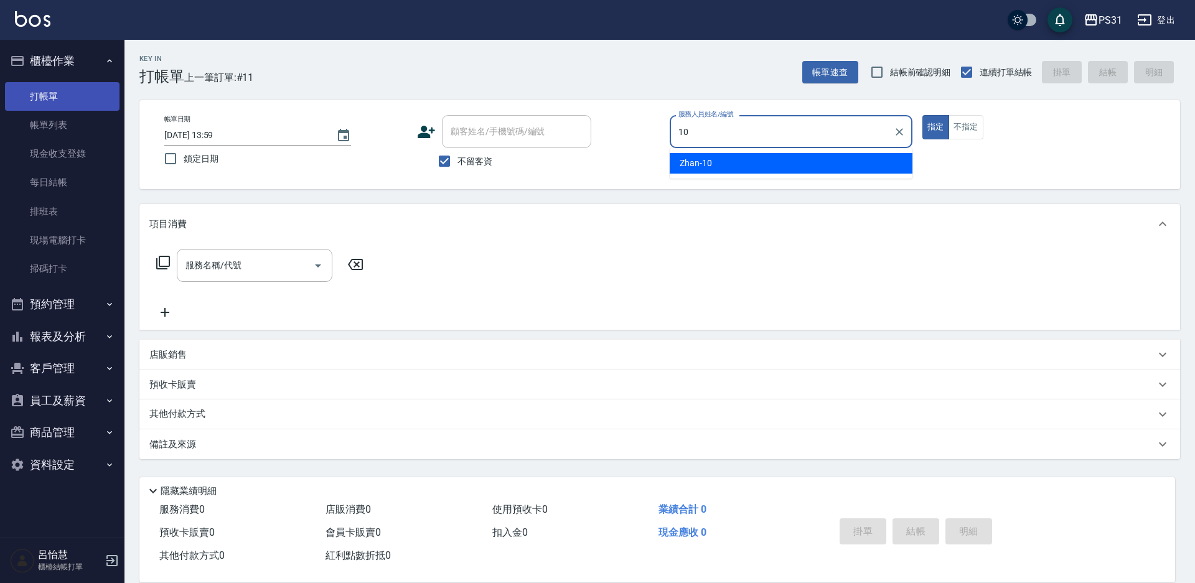
type input "Zhan-10"
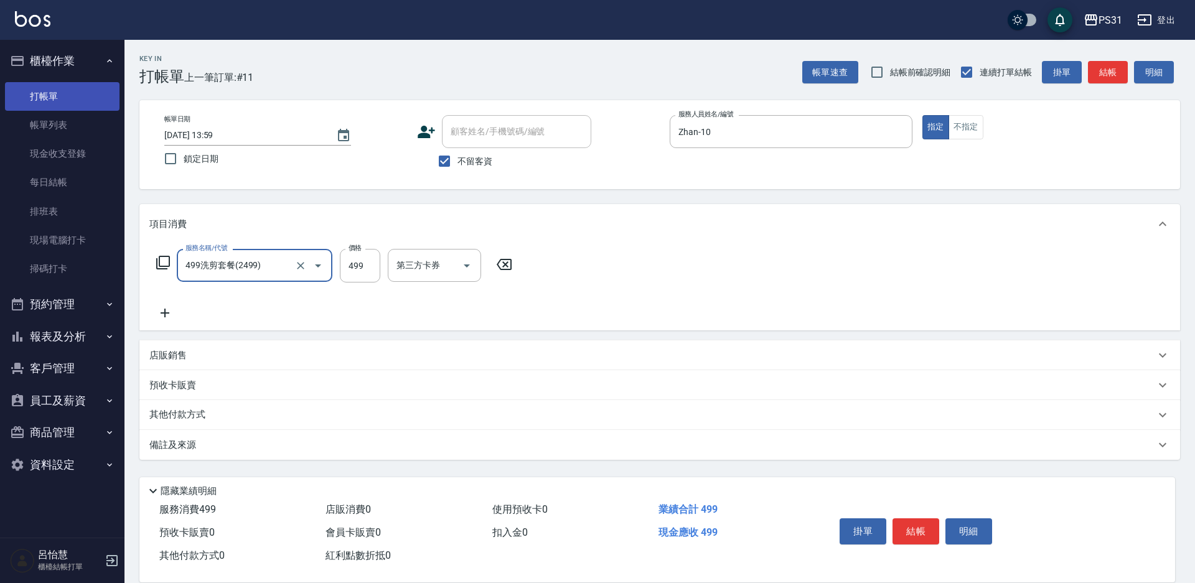
type input "499洗剪套餐(2499)"
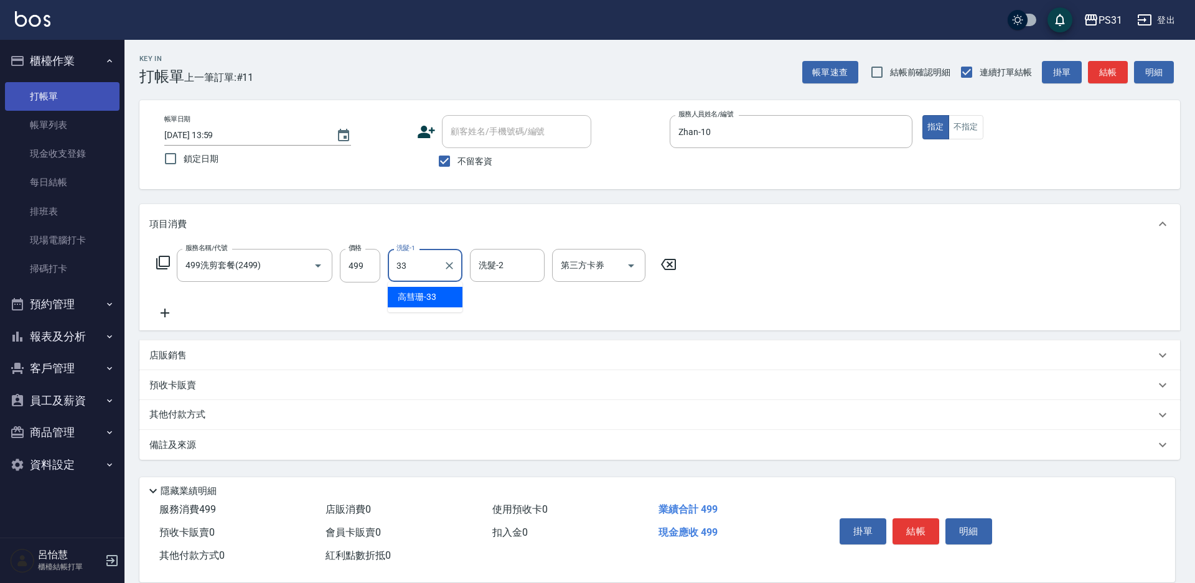
type input "高彗珊-33"
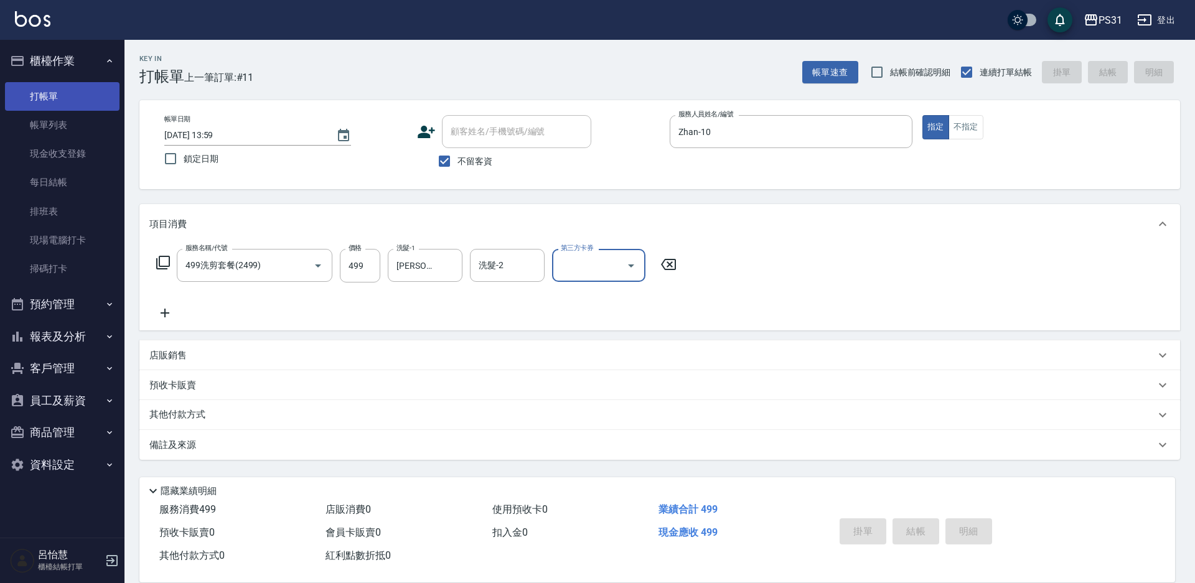
type input "2025/09/14 14:00"
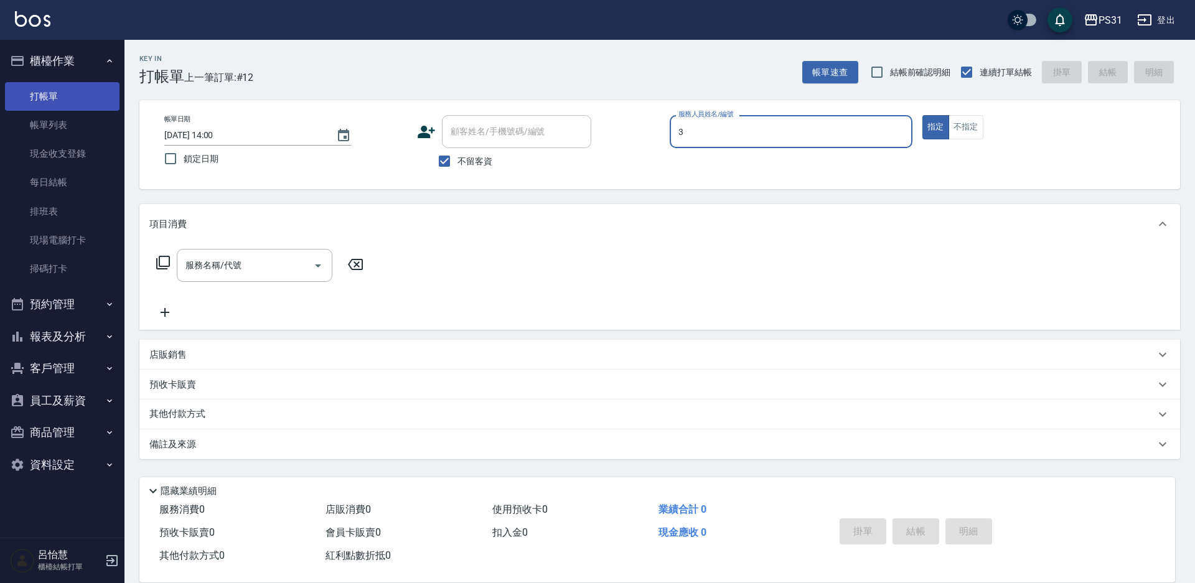
type input "Angel-3"
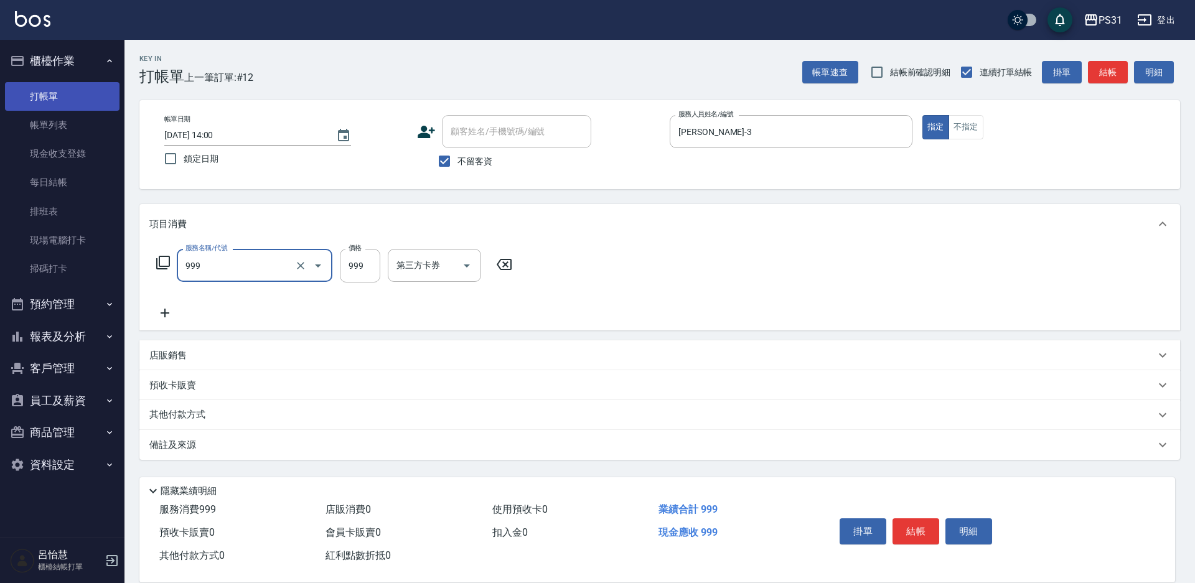
type input "精油套餐999(999)"
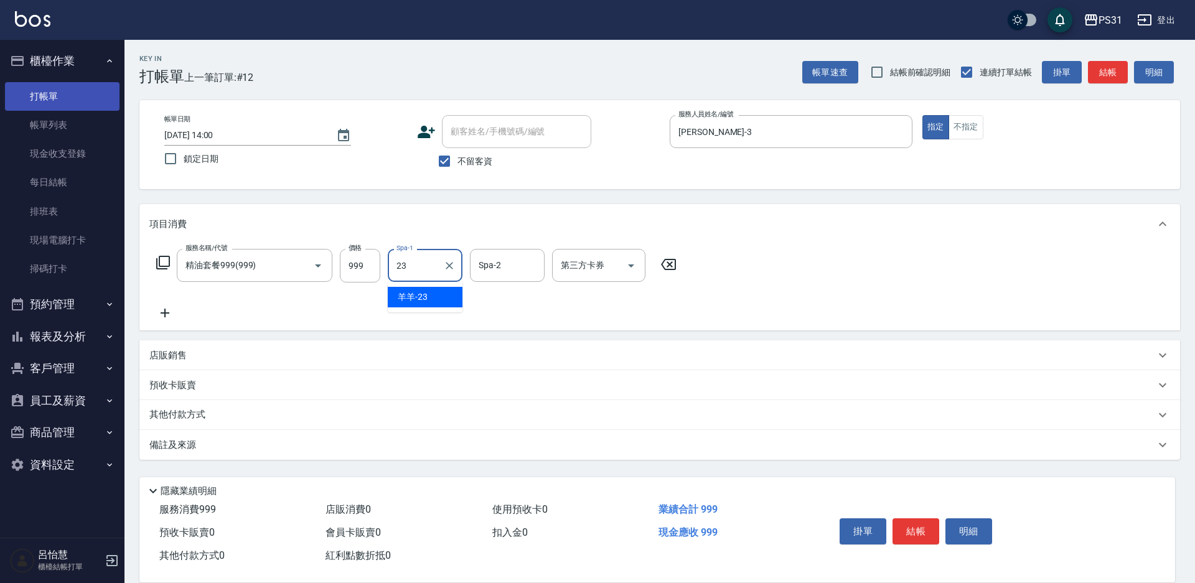
type input "羊羊-23"
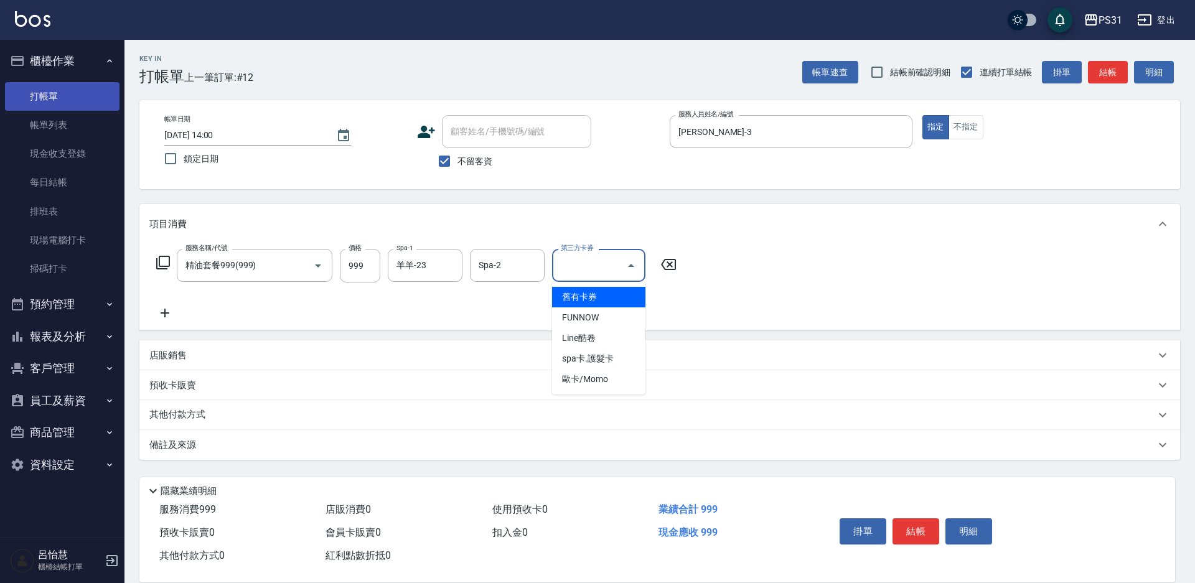
type input "舊有卡券"
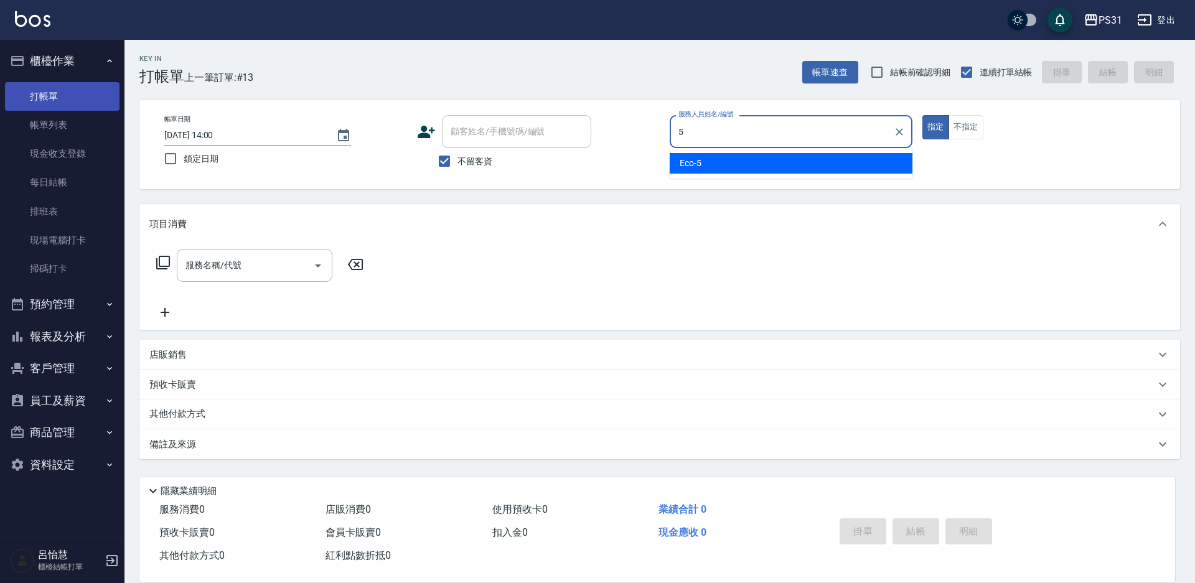
type input "Eco-5"
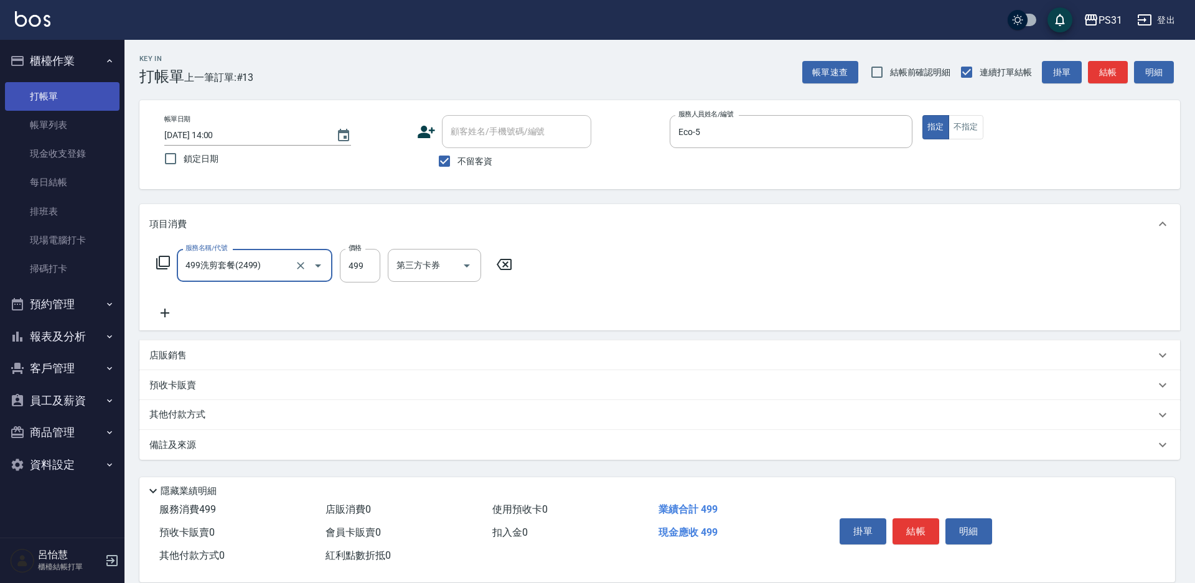
type input "499洗剪套餐(2499)"
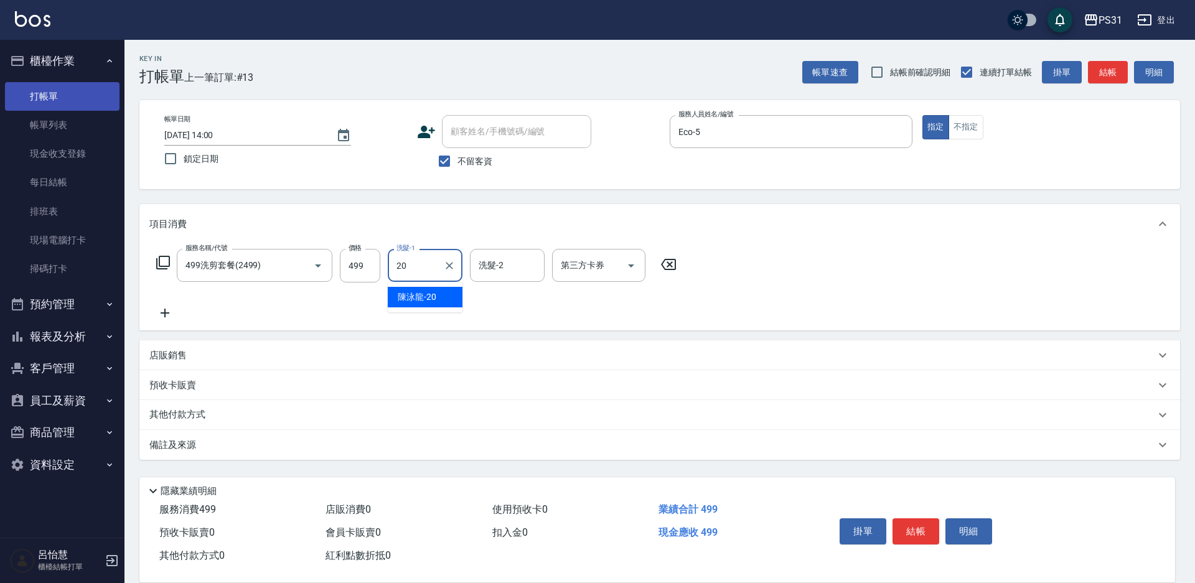
type input "陳泳龍-20"
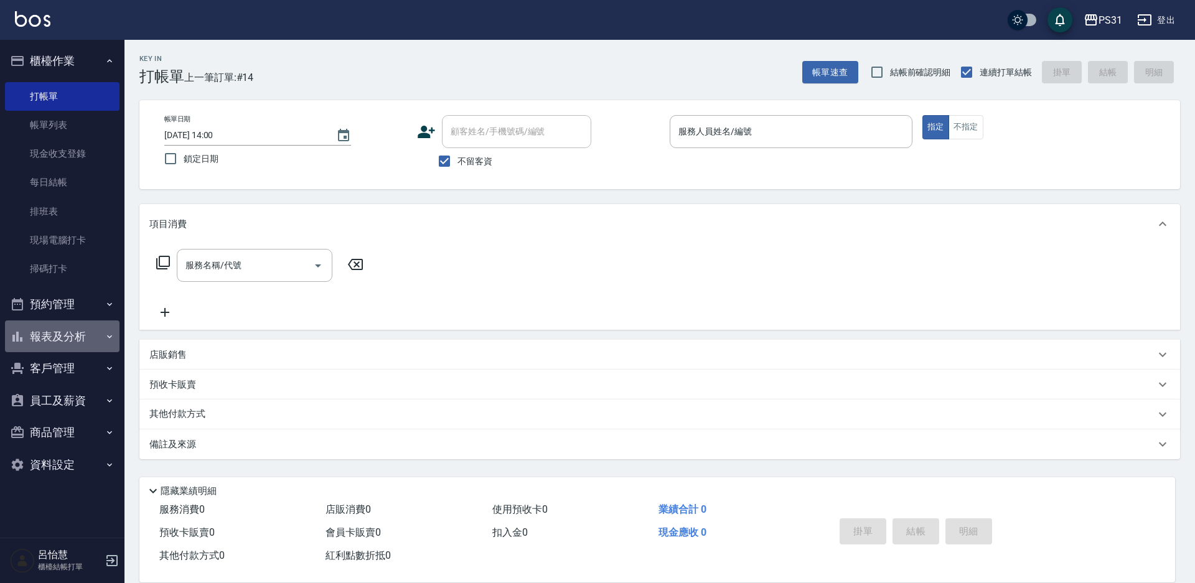
click at [73, 336] on button "報表及分析" at bounding box center [62, 337] width 115 height 32
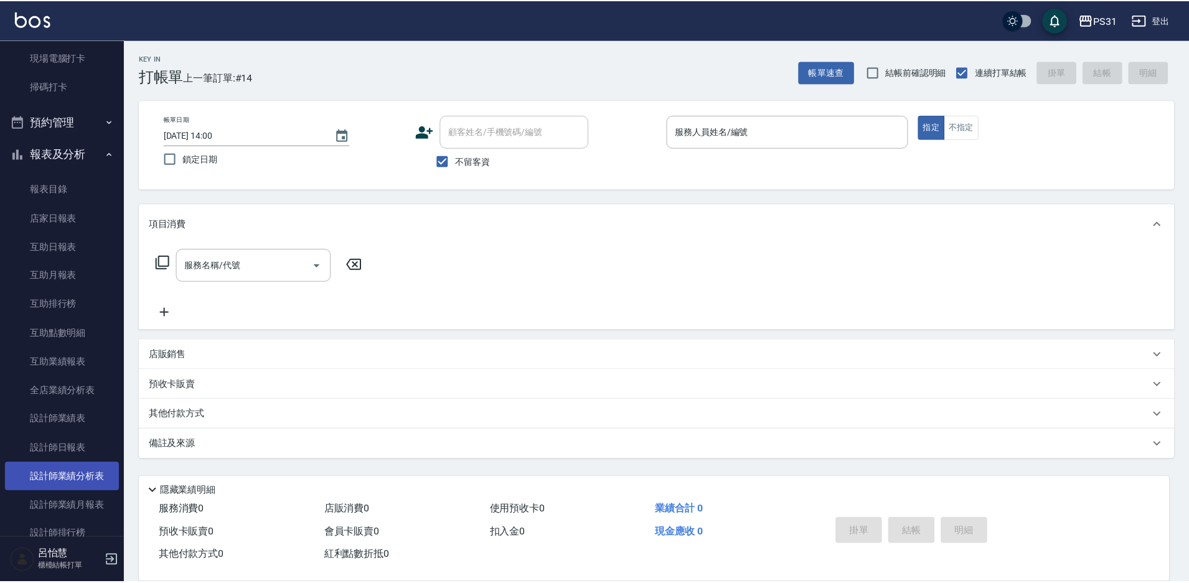
scroll to position [187, 0]
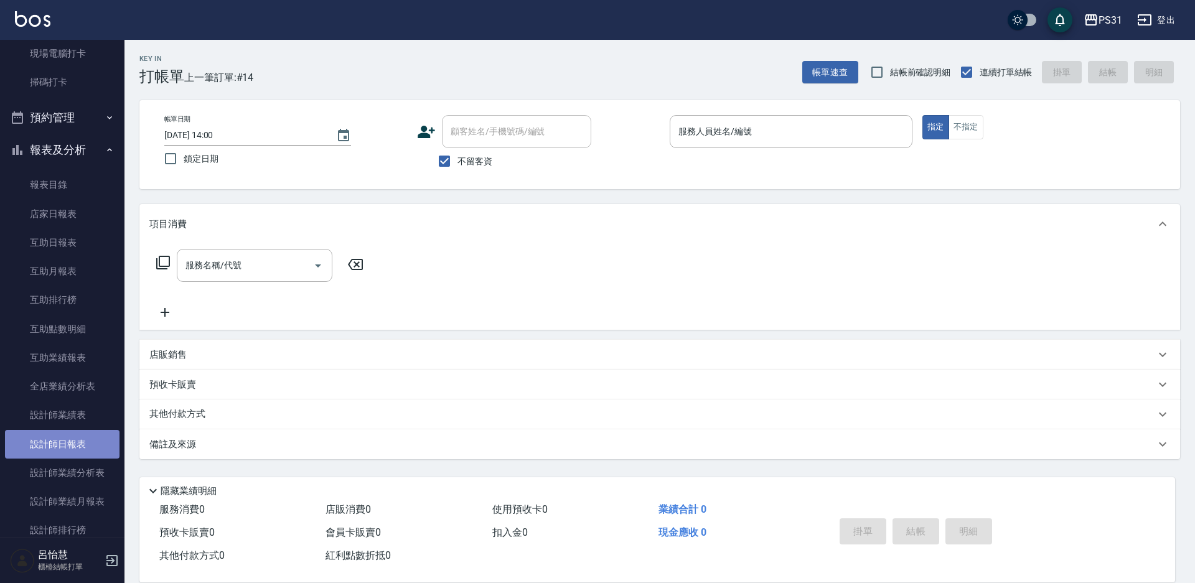
click at [75, 447] on link "設計師日報表" at bounding box center [62, 444] width 115 height 29
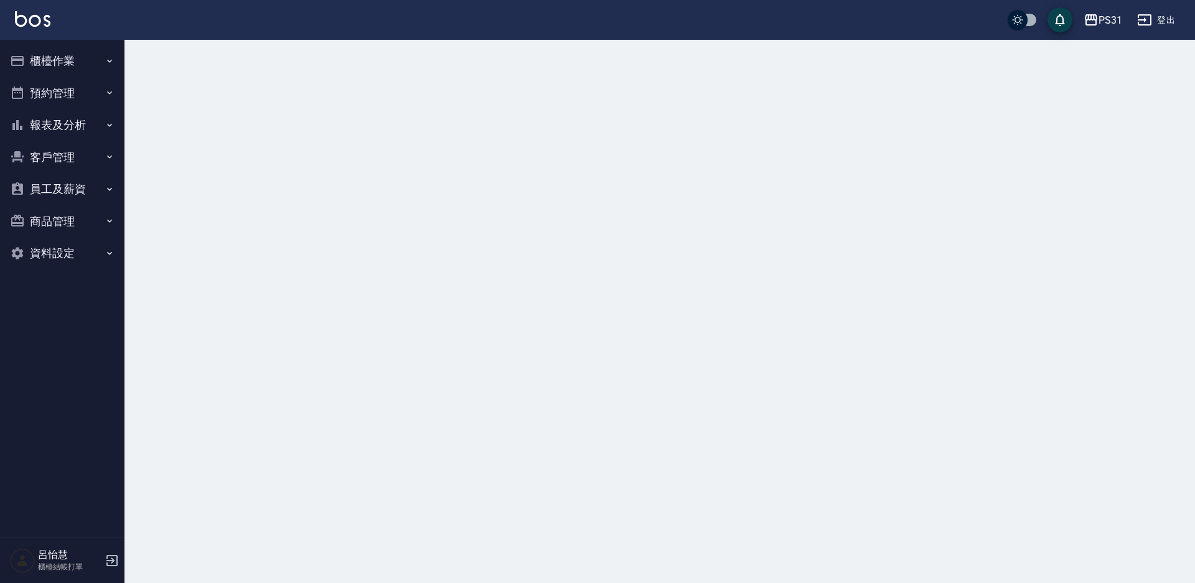
click at [51, 62] on button "櫃檯作業" at bounding box center [62, 61] width 115 height 32
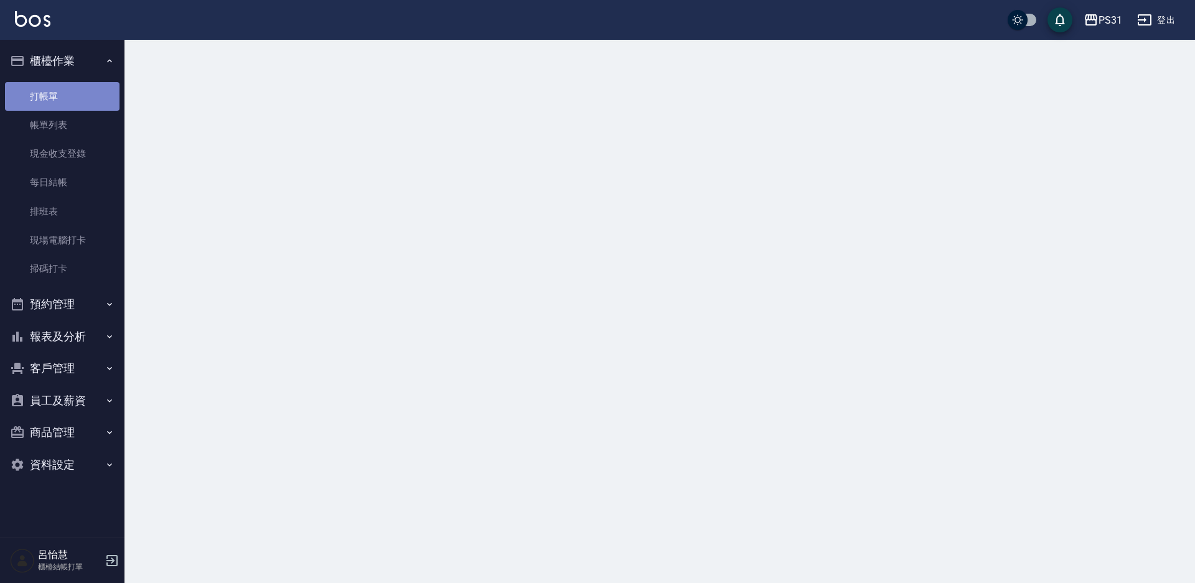
click at [77, 99] on link "打帳單" at bounding box center [62, 96] width 115 height 29
